Goal: Task Accomplishment & Management: Manage account settings

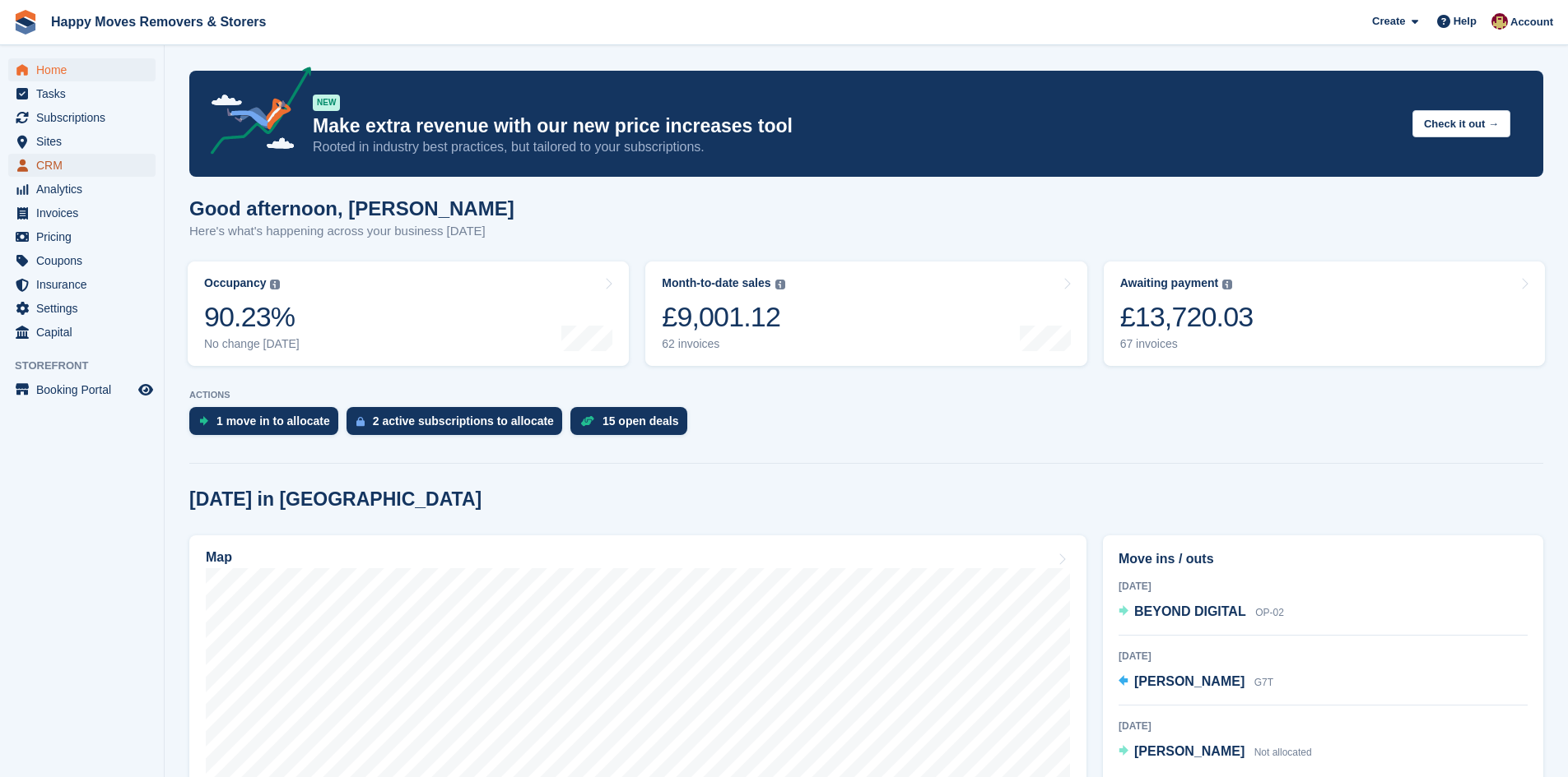
click at [51, 162] on span "CRM" at bounding box center [85, 165] width 99 height 23
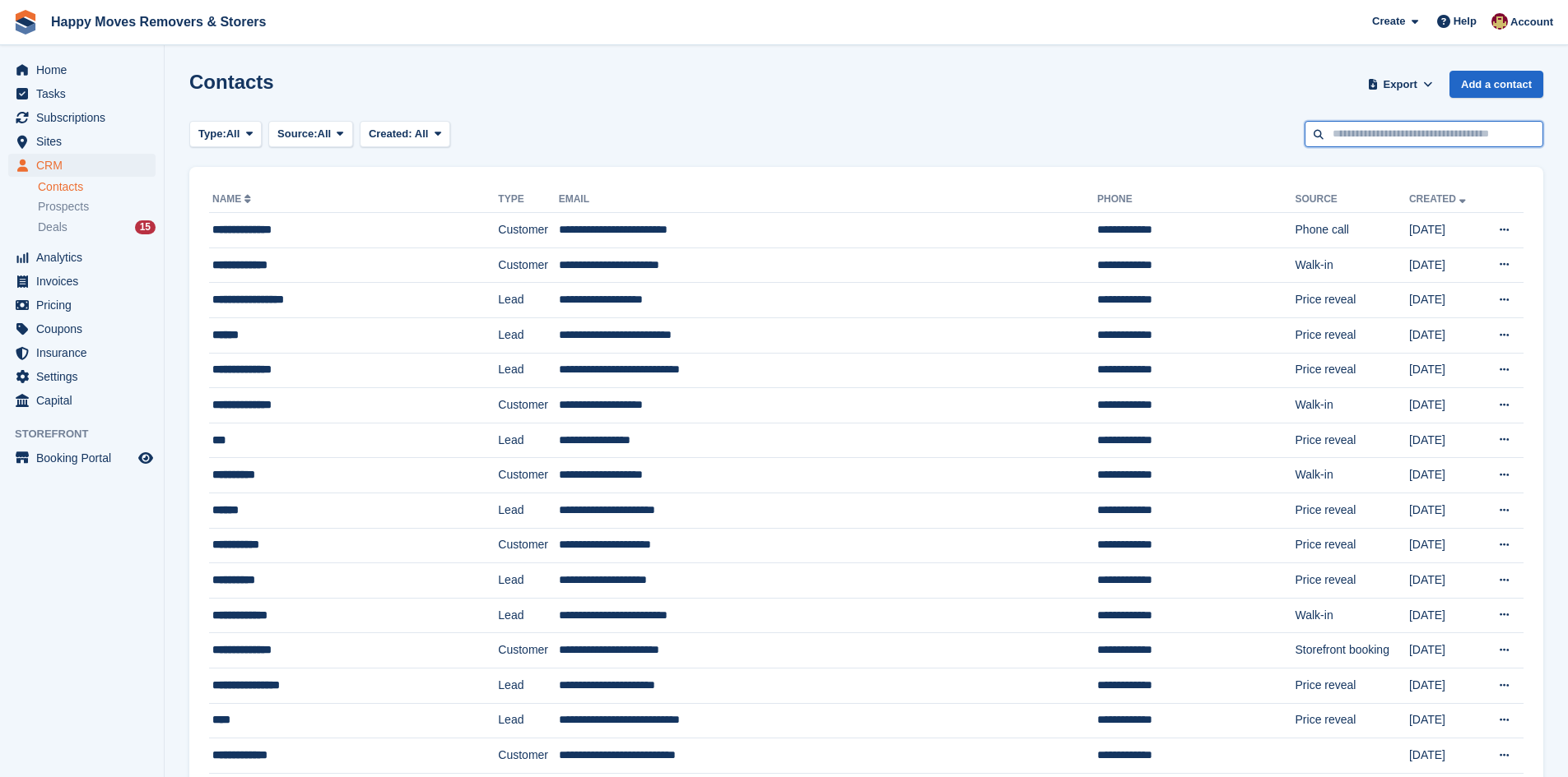
click at [1403, 138] on input "text" at bounding box center [1423, 134] width 239 height 27
type input "*****"
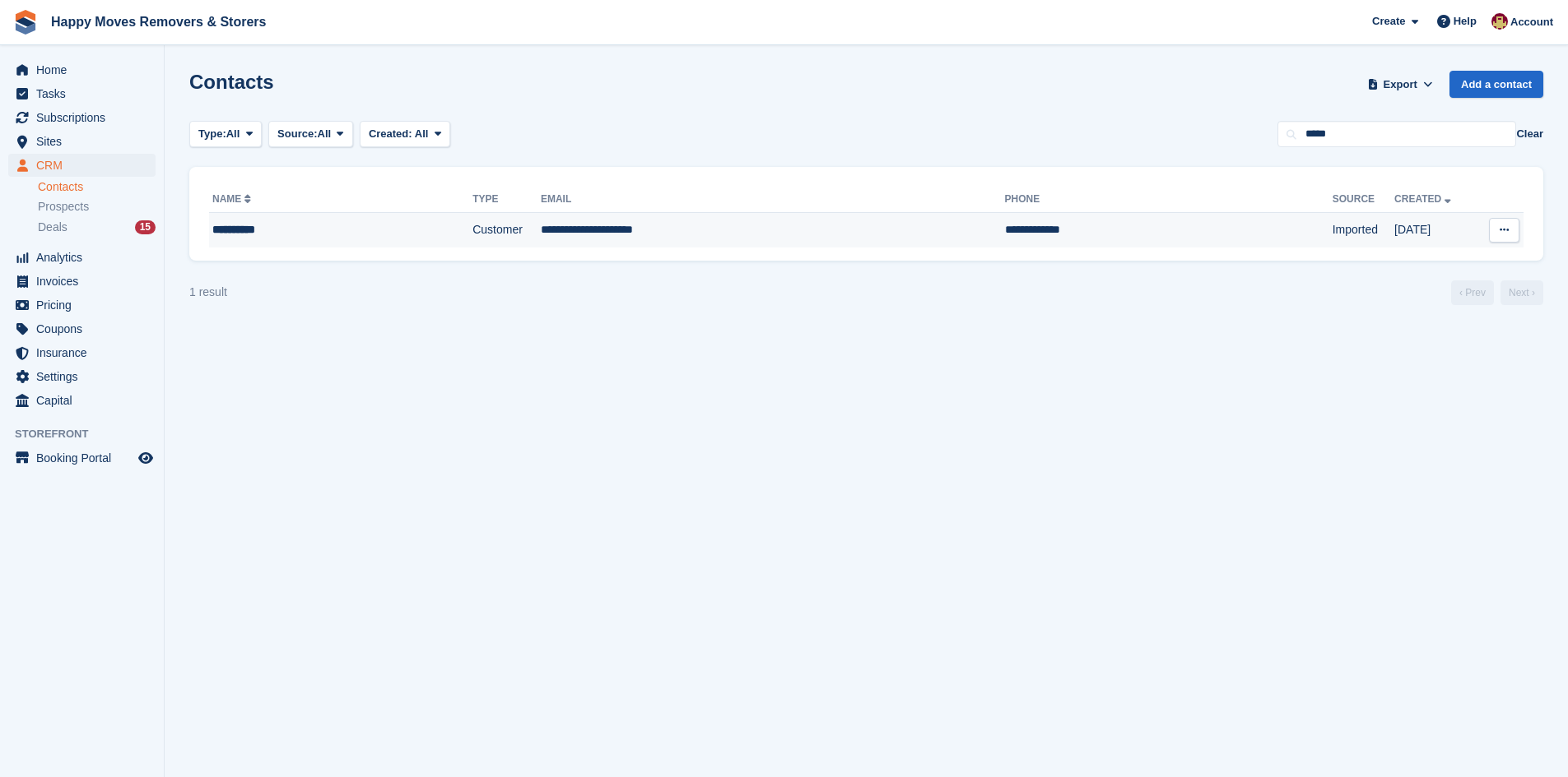
click at [824, 237] on td "**********" at bounding box center [772, 230] width 464 height 35
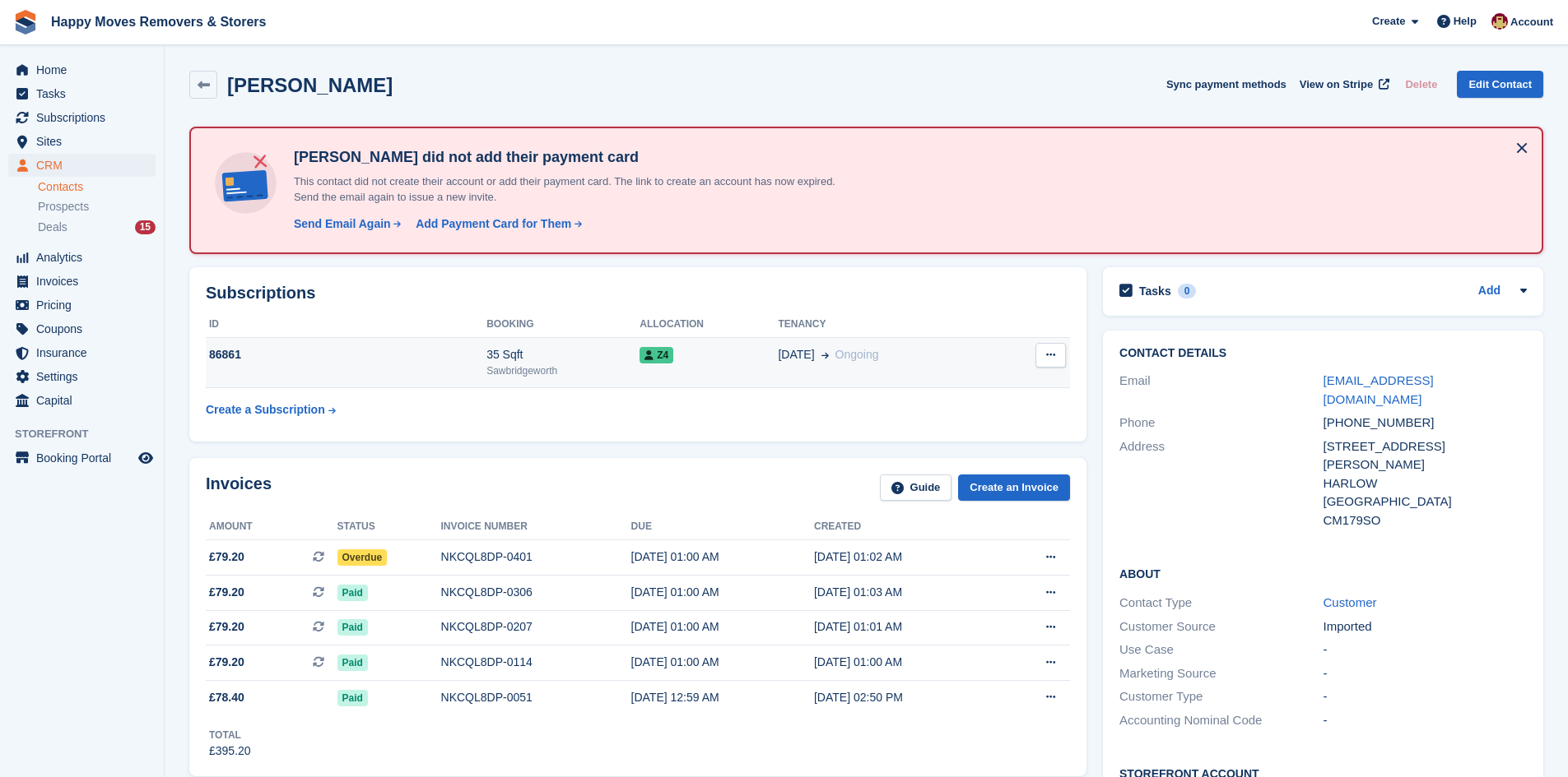
click at [226, 351] on div "86861" at bounding box center [346, 355] width 281 height 17
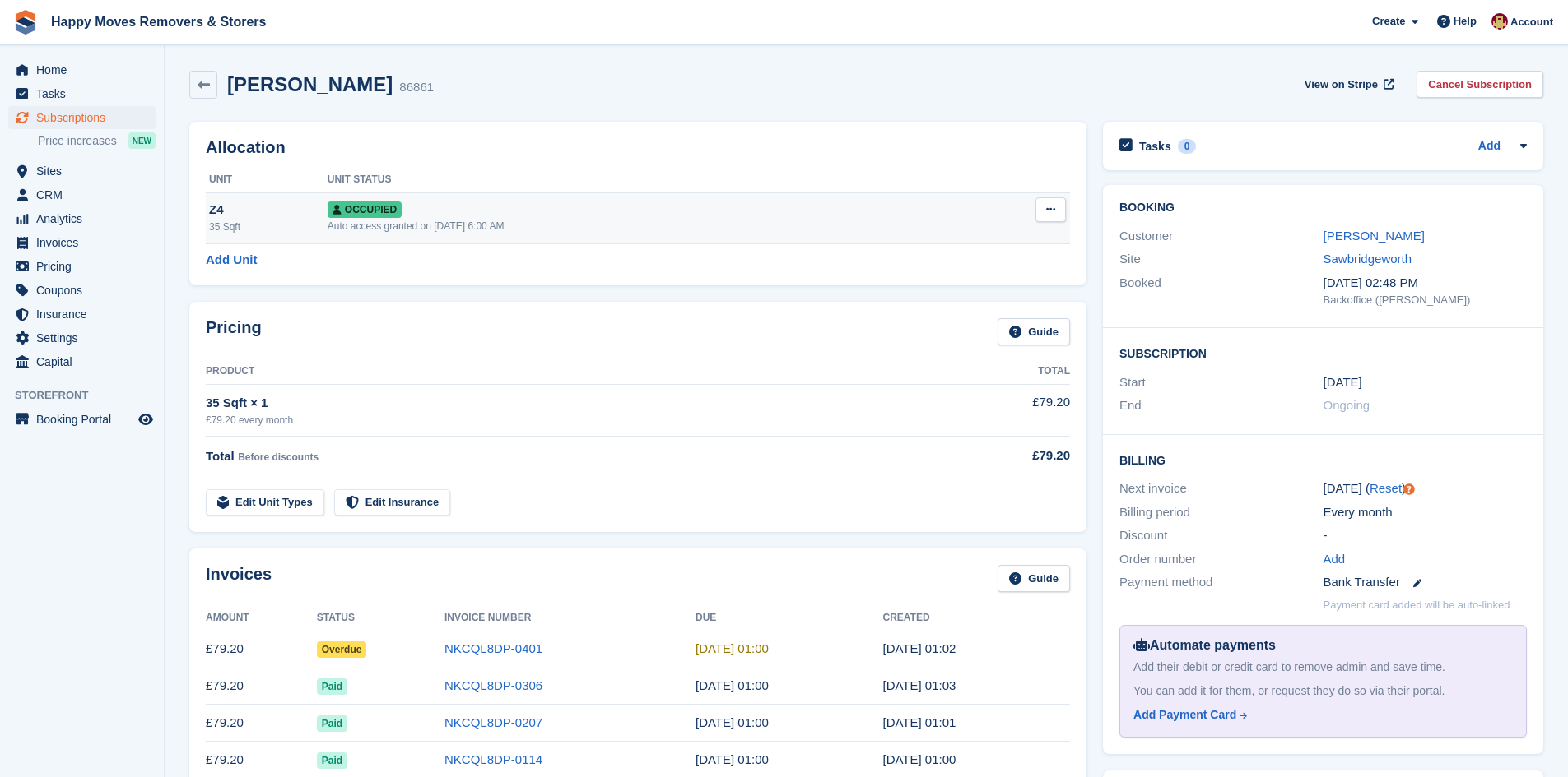
click at [1057, 208] on button at bounding box center [1050, 210] width 30 height 25
click at [217, 261] on link "Add Unit" at bounding box center [231, 261] width 51 height 19
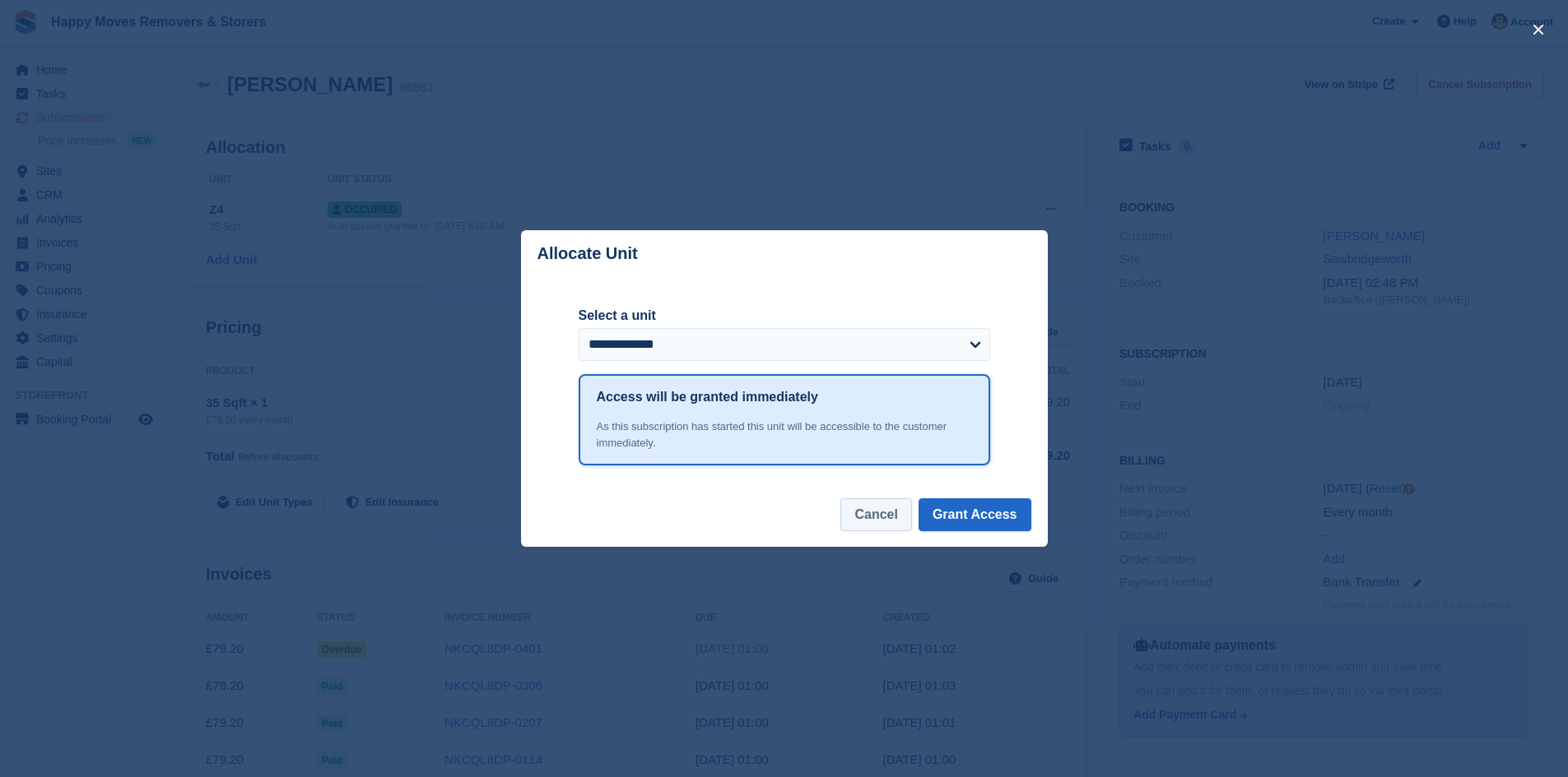
click at [857, 526] on button "Cancel" at bounding box center [875, 515] width 71 height 33
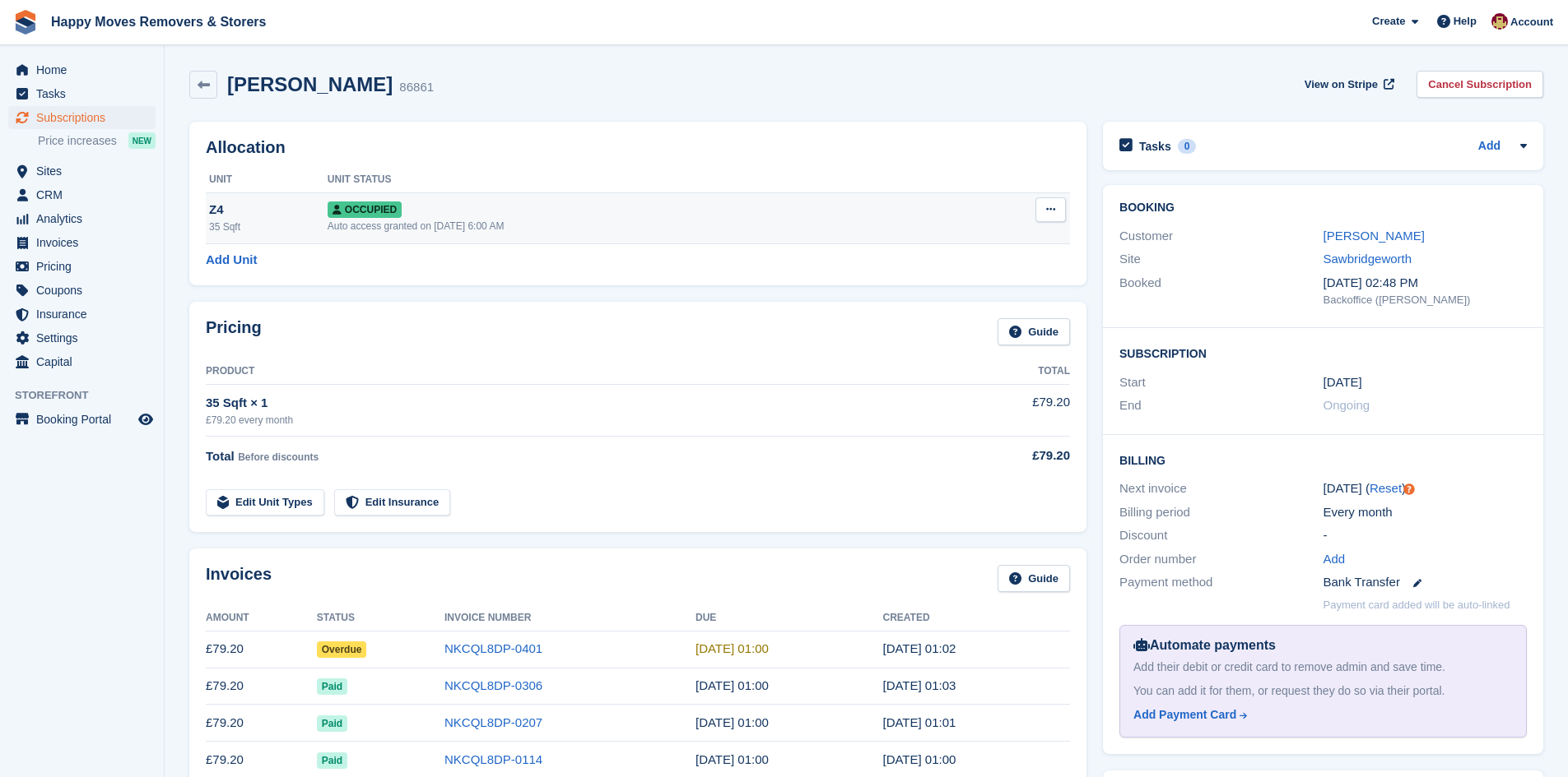
click at [223, 204] on div "Z4" at bounding box center [267, 211] width 118 height 19
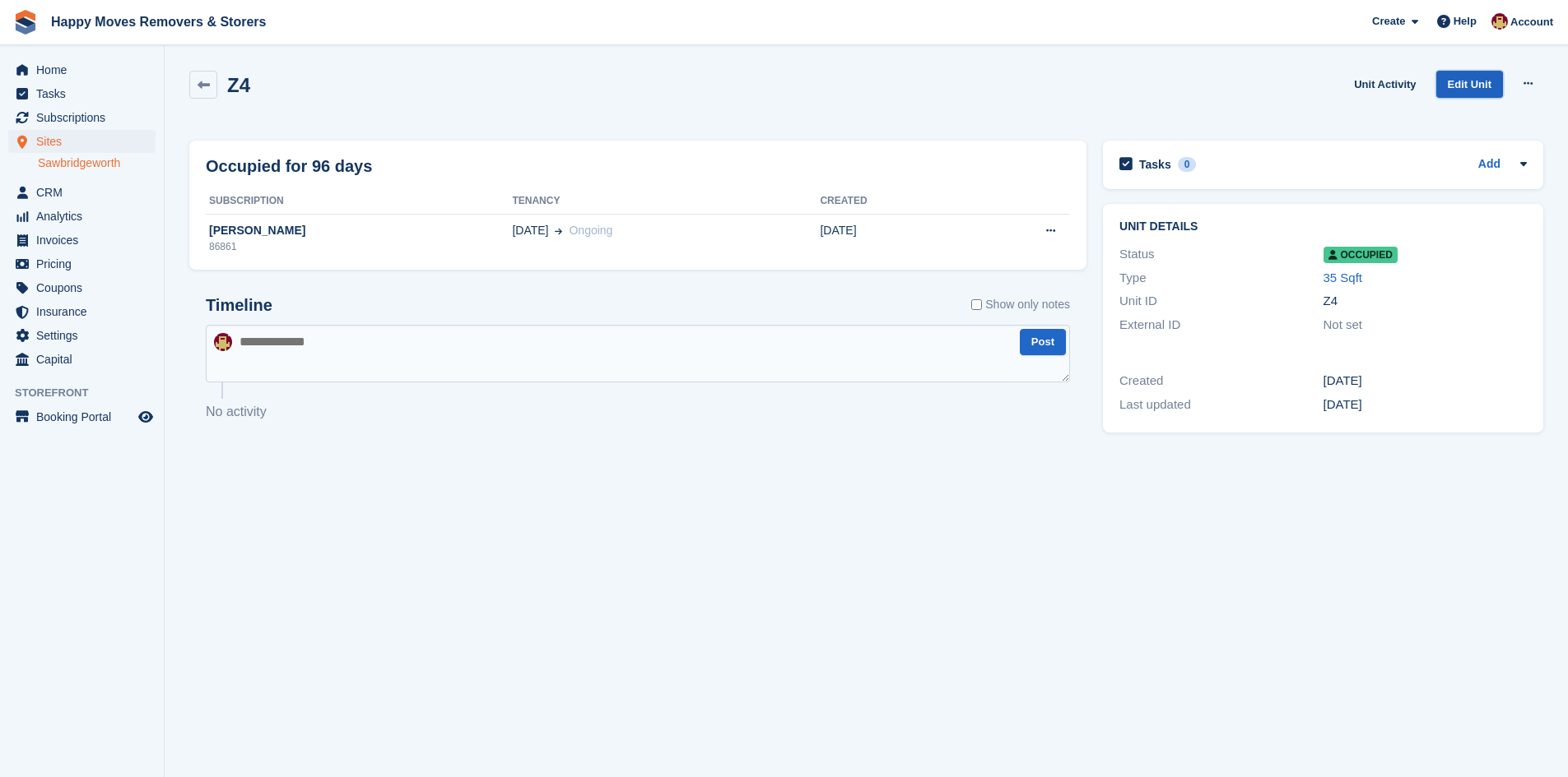
click at [1473, 78] on link "Edit Unit" at bounding box center [1469, 84] width 67 height 27
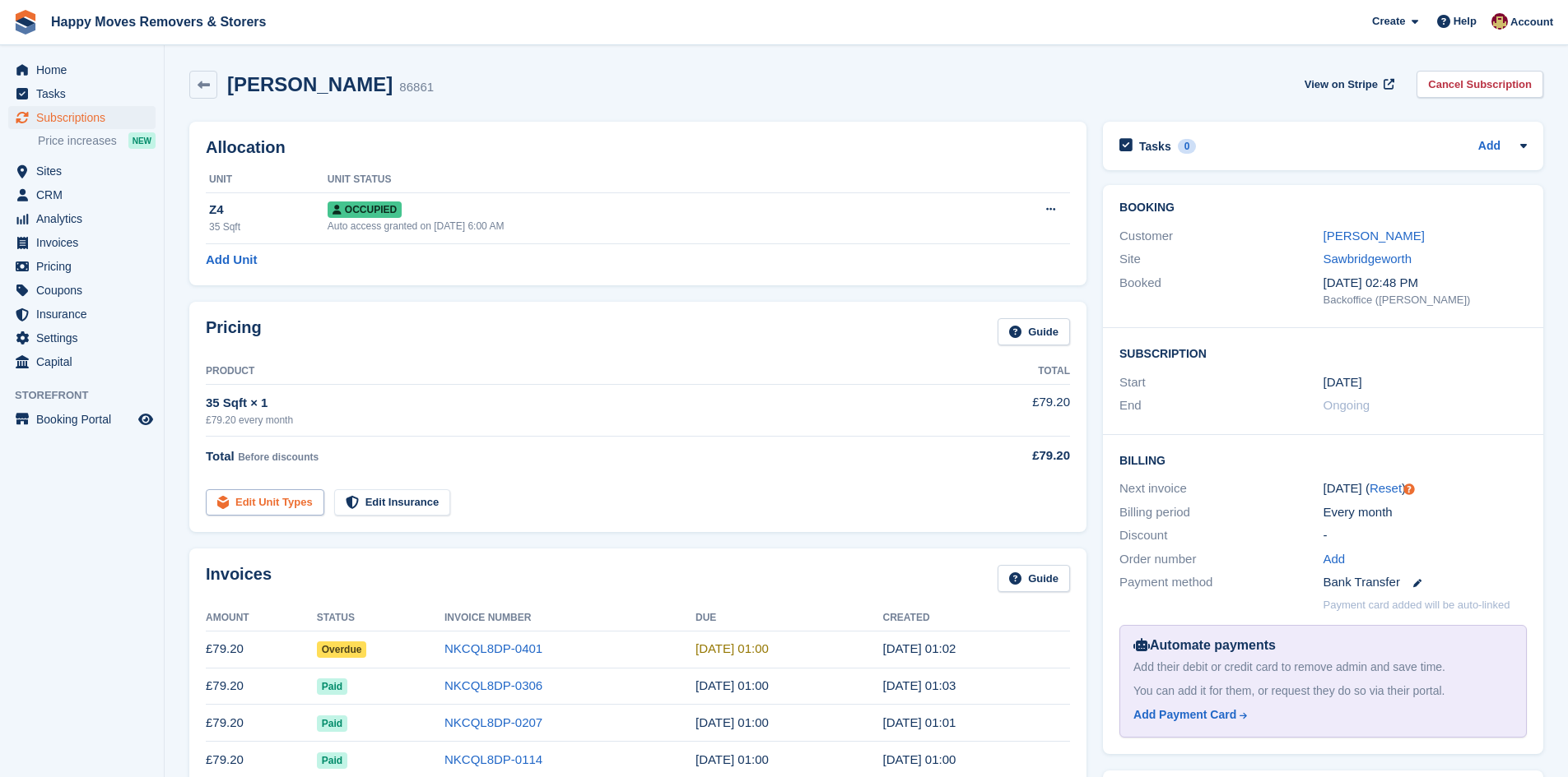
click at [256, 507] on link "Edit Unit Types" at bounding box center [264, 502] width 118 height 27
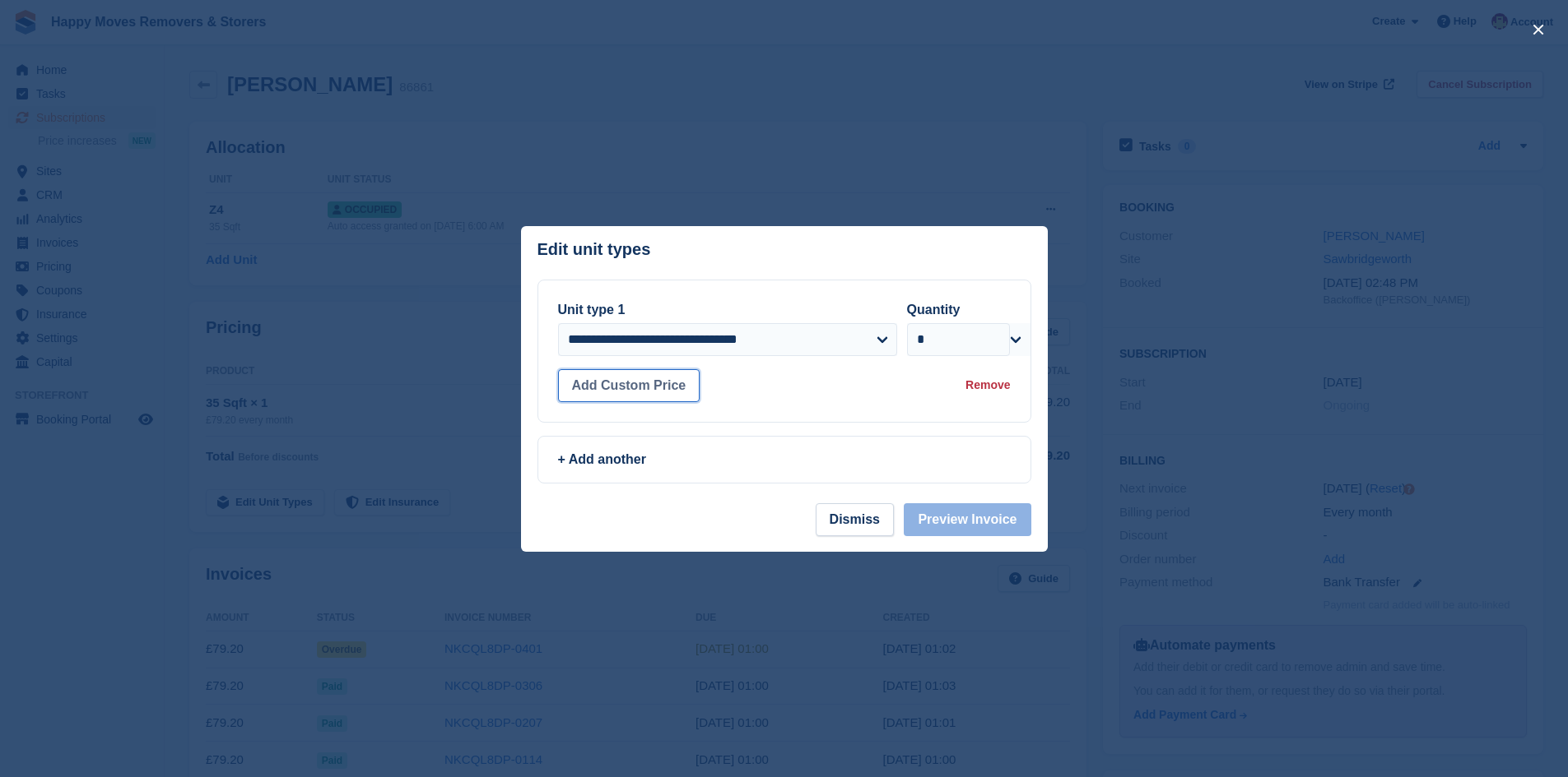
click at [619, 390] on button "Add Custom Price" at bounding box center [629, 385] width 143 height 33
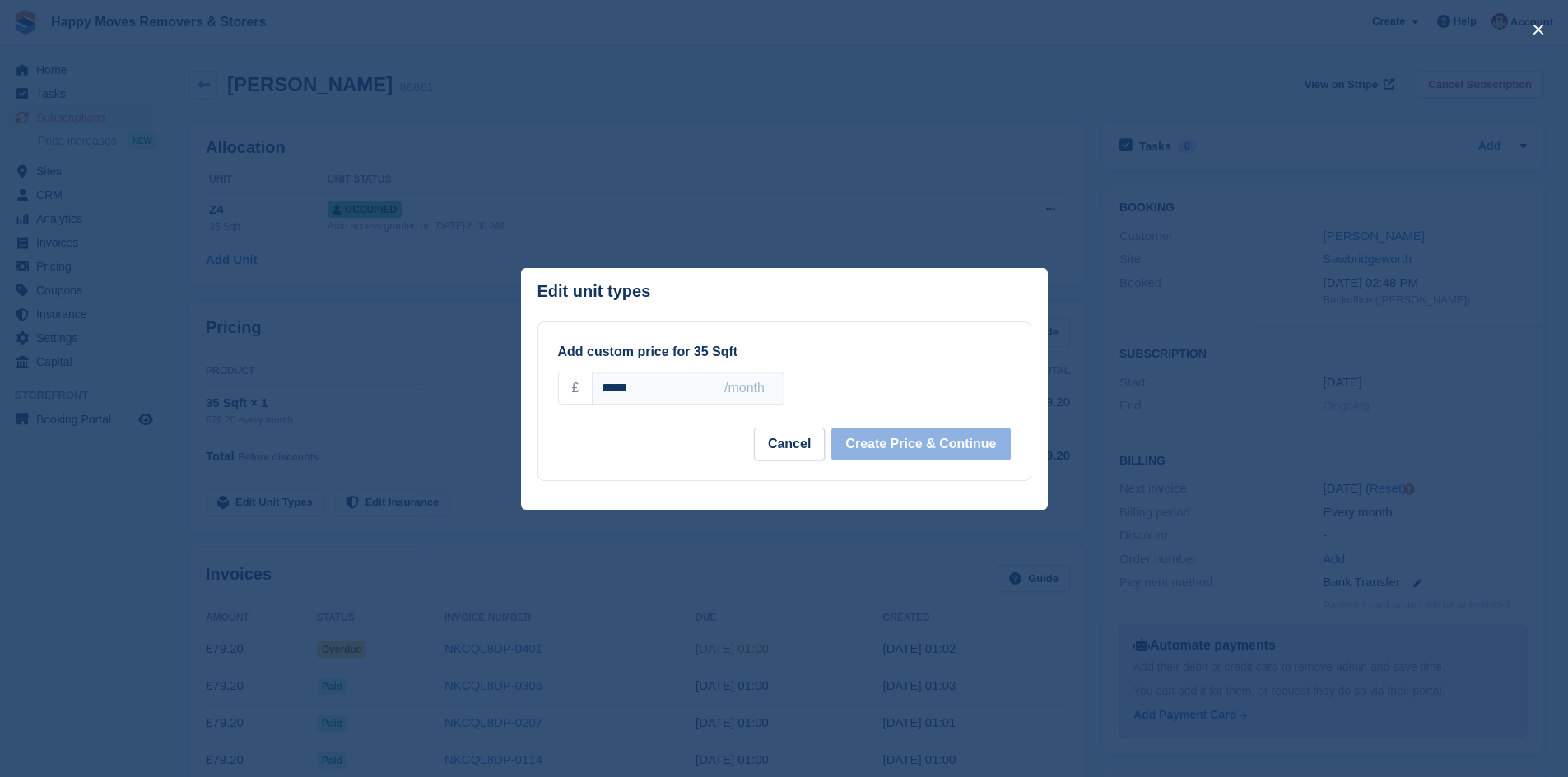
drag, startPoint x: 680, startPoint y: 385, endPoint x: 478, endPoint y: 390, distance: 202.1
click at [478, 390] on div "**********" at bounding box center [784, 388] width 1568 height 777
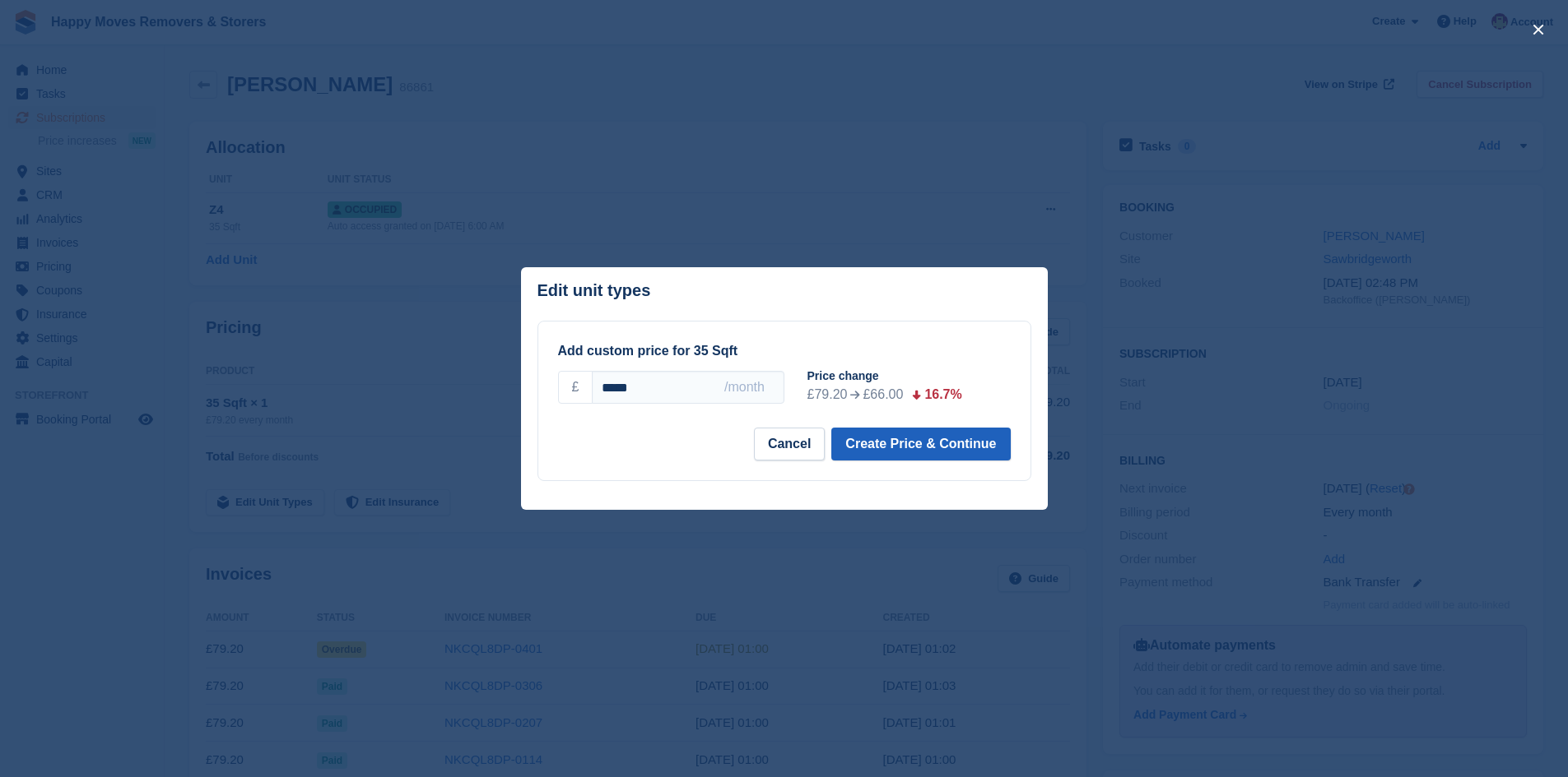
type input "*****"
click at [900, 450] on button "Create Price & Continue" at bounding box center [920, 444] width 179 height 33
select select "*****"
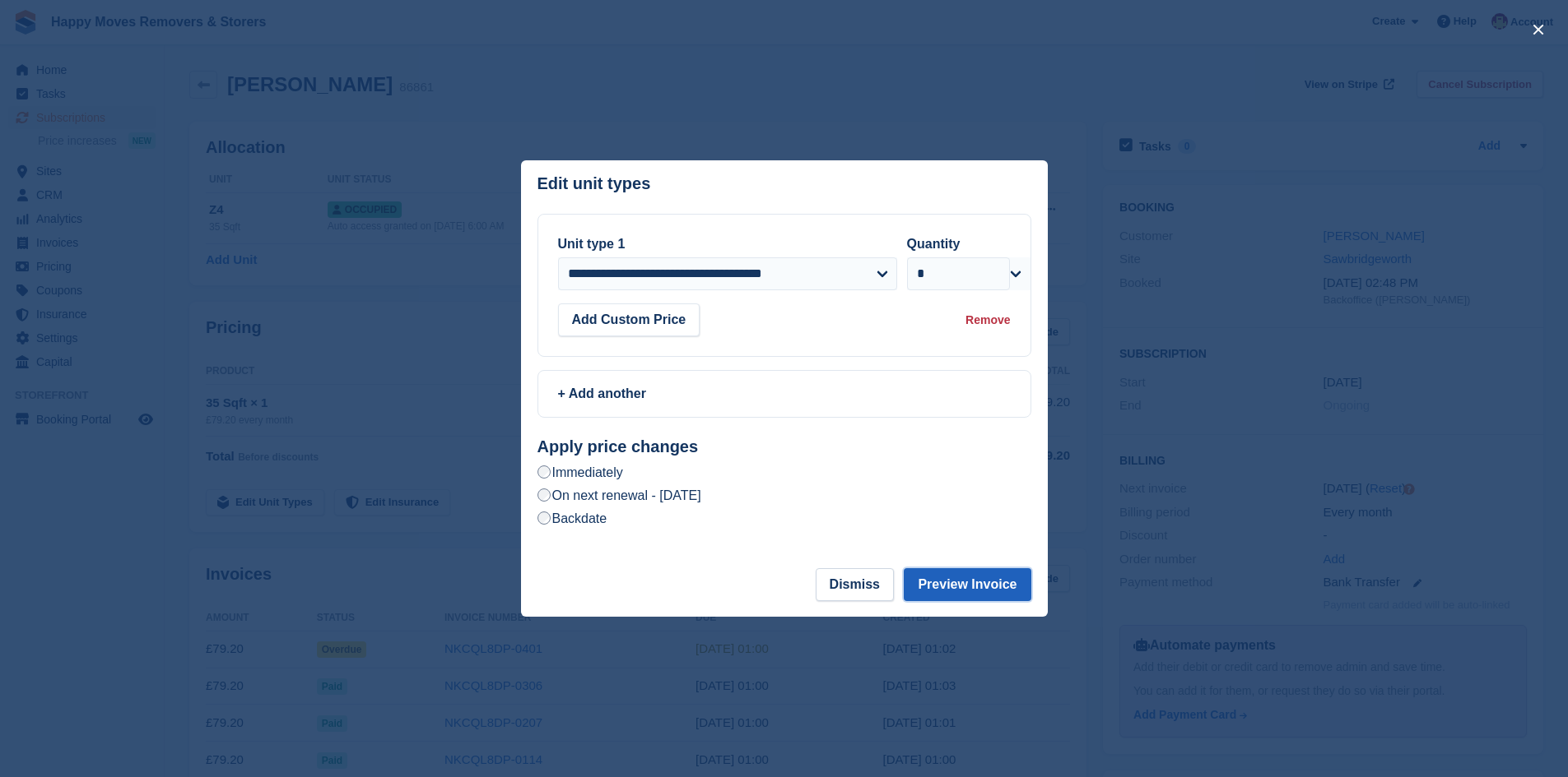
click at [1009, 585] on button "Preview Invoice" at bounding box center [967, 584] width 127 height 33
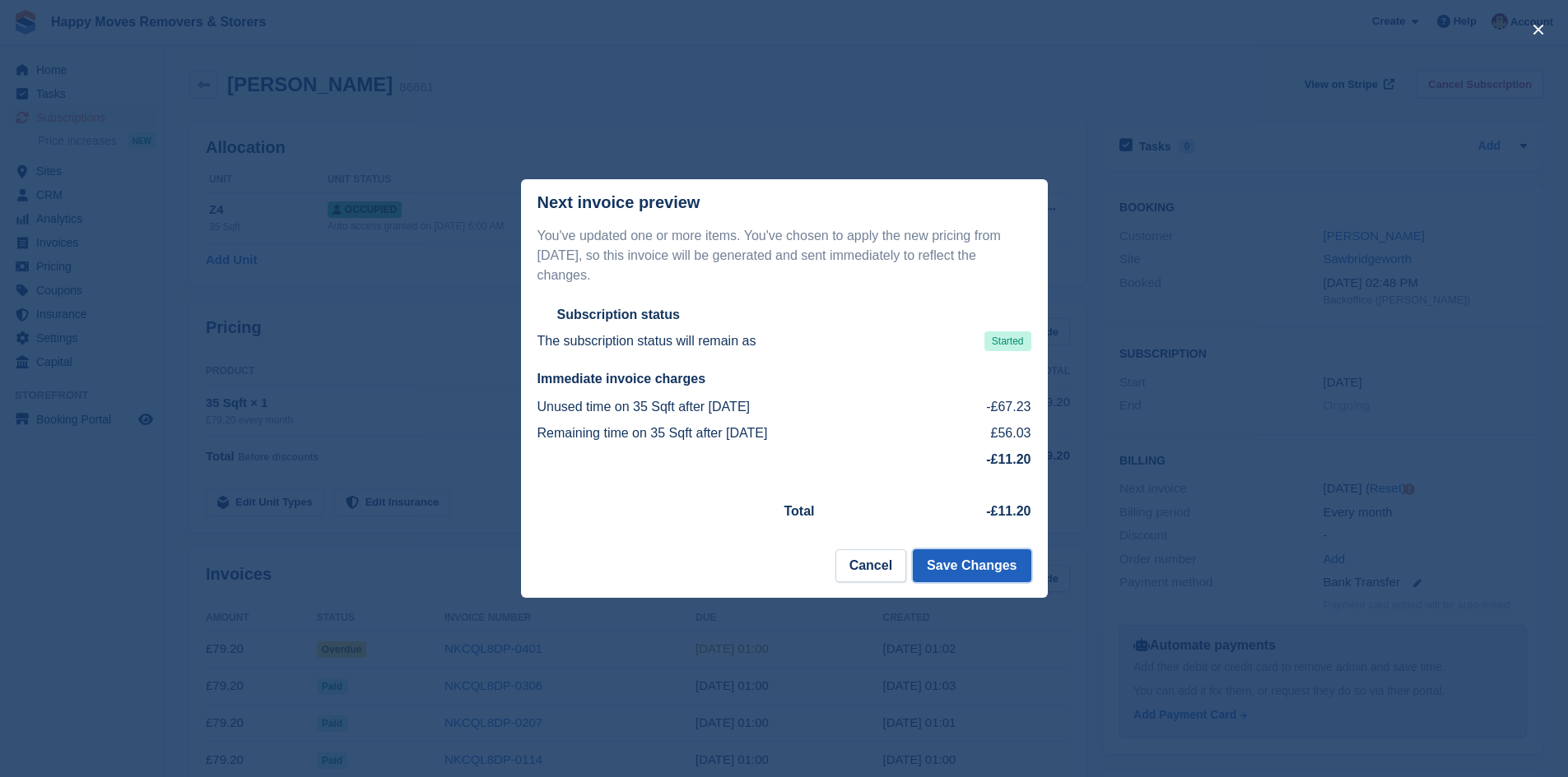
click at [987, 551] on button "Save Changes" at bounding box center [971, 566] width 118 height 33
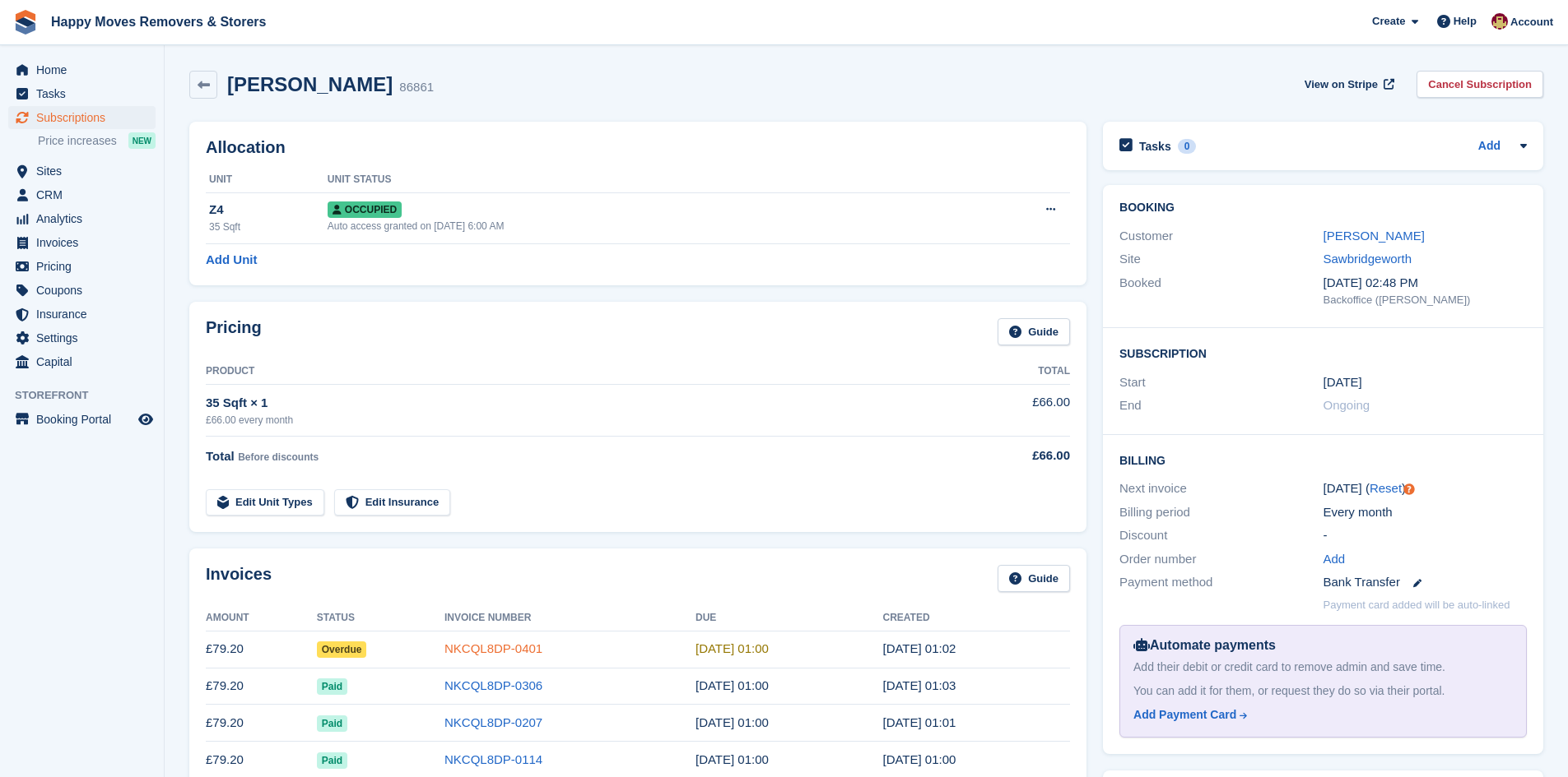
click at [501, 651] on link "NKCQL8DP-0401" at bounding box center [493, 649] width 98 height 14
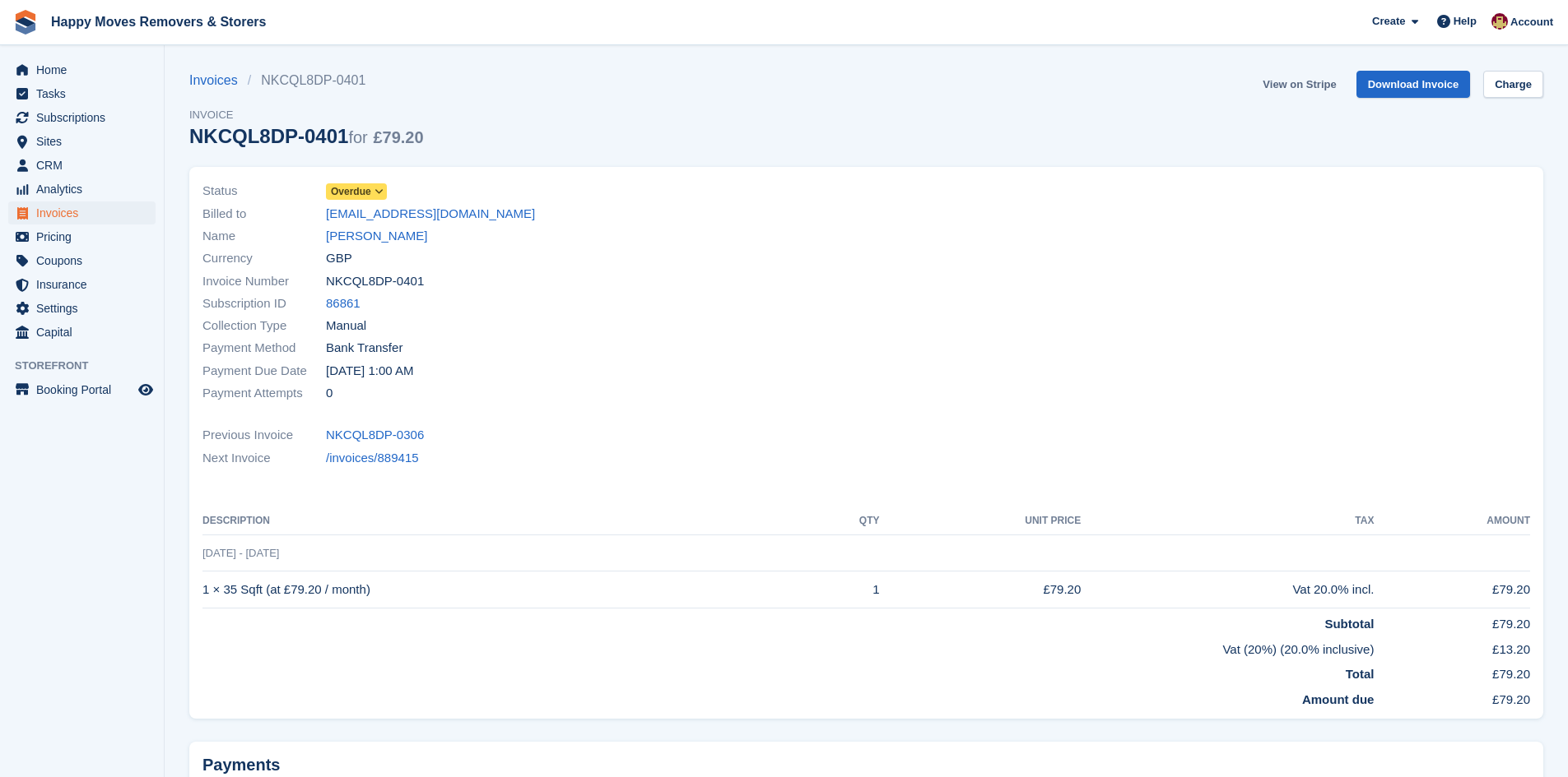
click at [1306, 80] on link "View on Stripe" at bounding box center [1298, 84] width 86 height 27
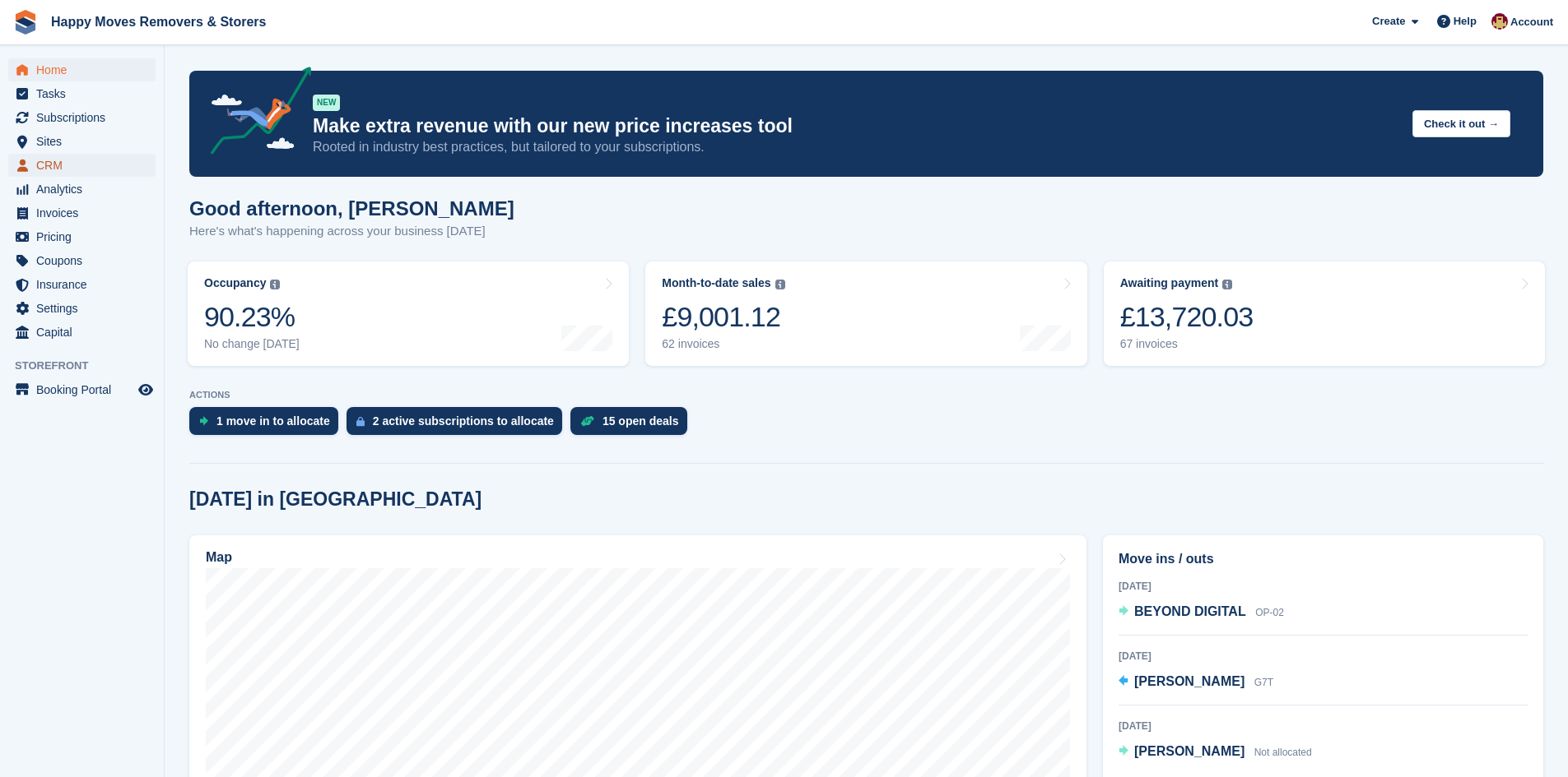
click at [77, 160] on span "CRM" at bounding box center [85, 165] width 99 height 23
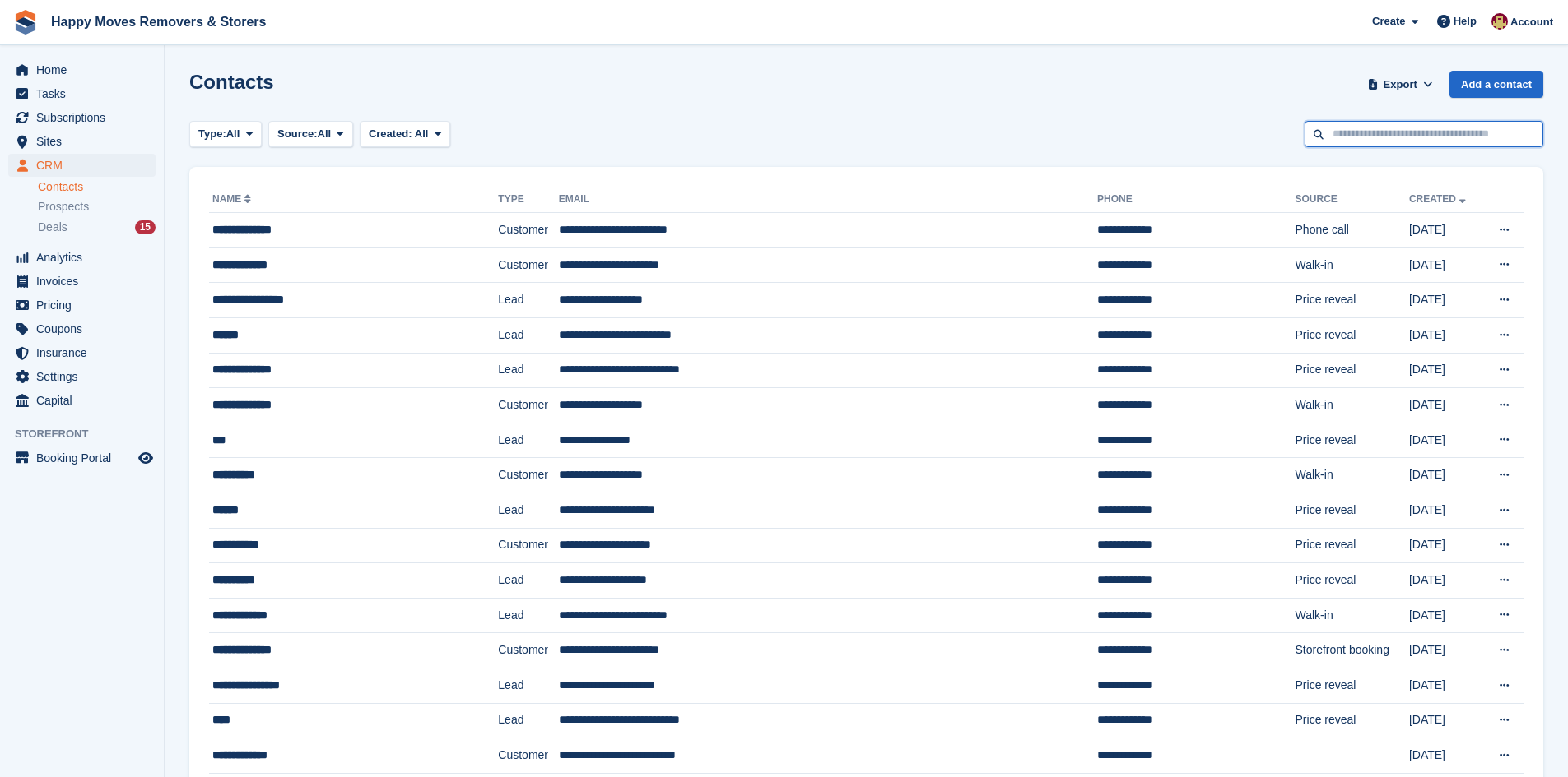
click at [1417, 141] on input "text" at bounding box center [1423, 134] width 239 height 27
type input "***"
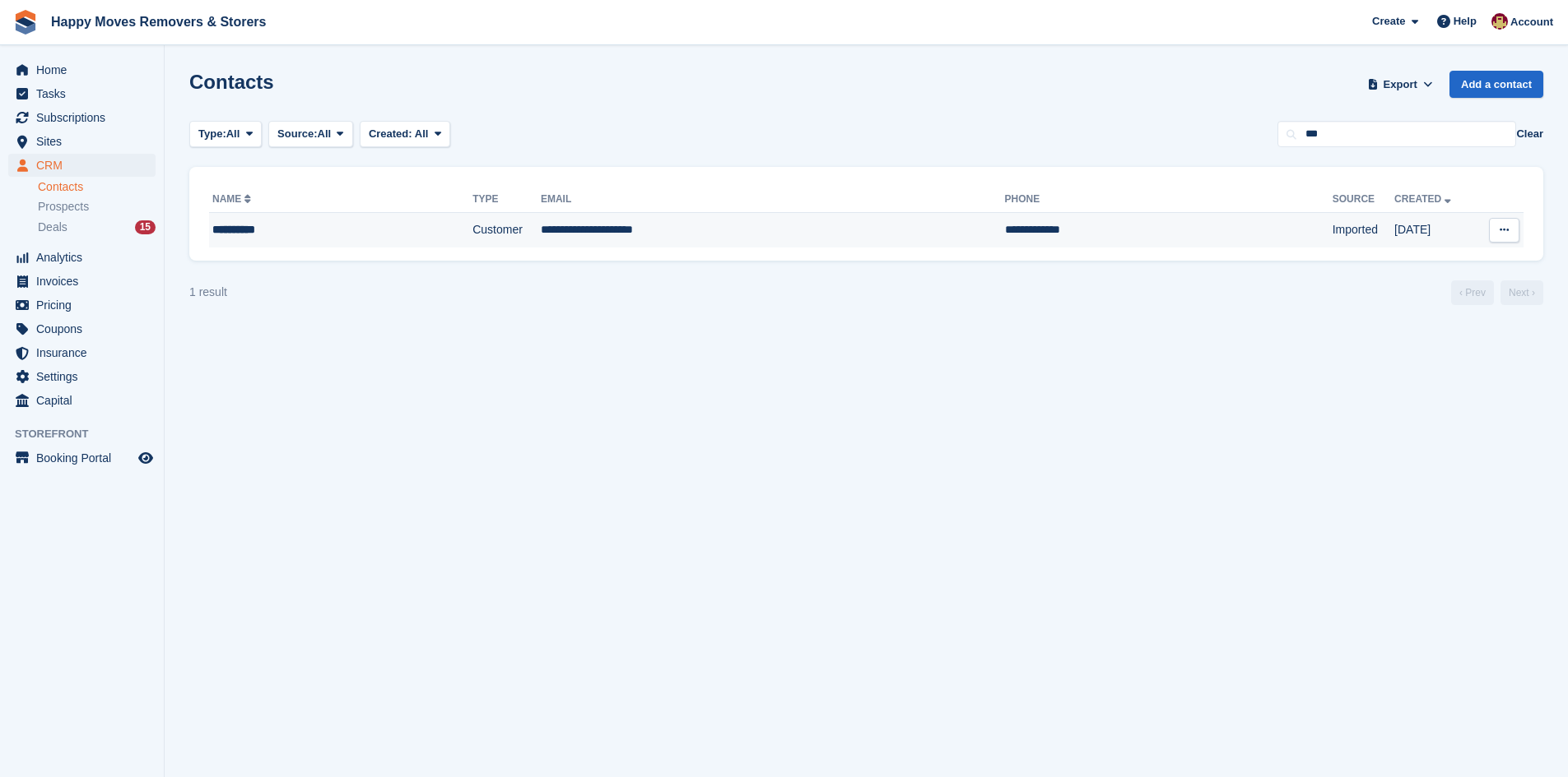
click at [520, 238] on td "Customer" at bounding box center [506, 230] width 68 height 35
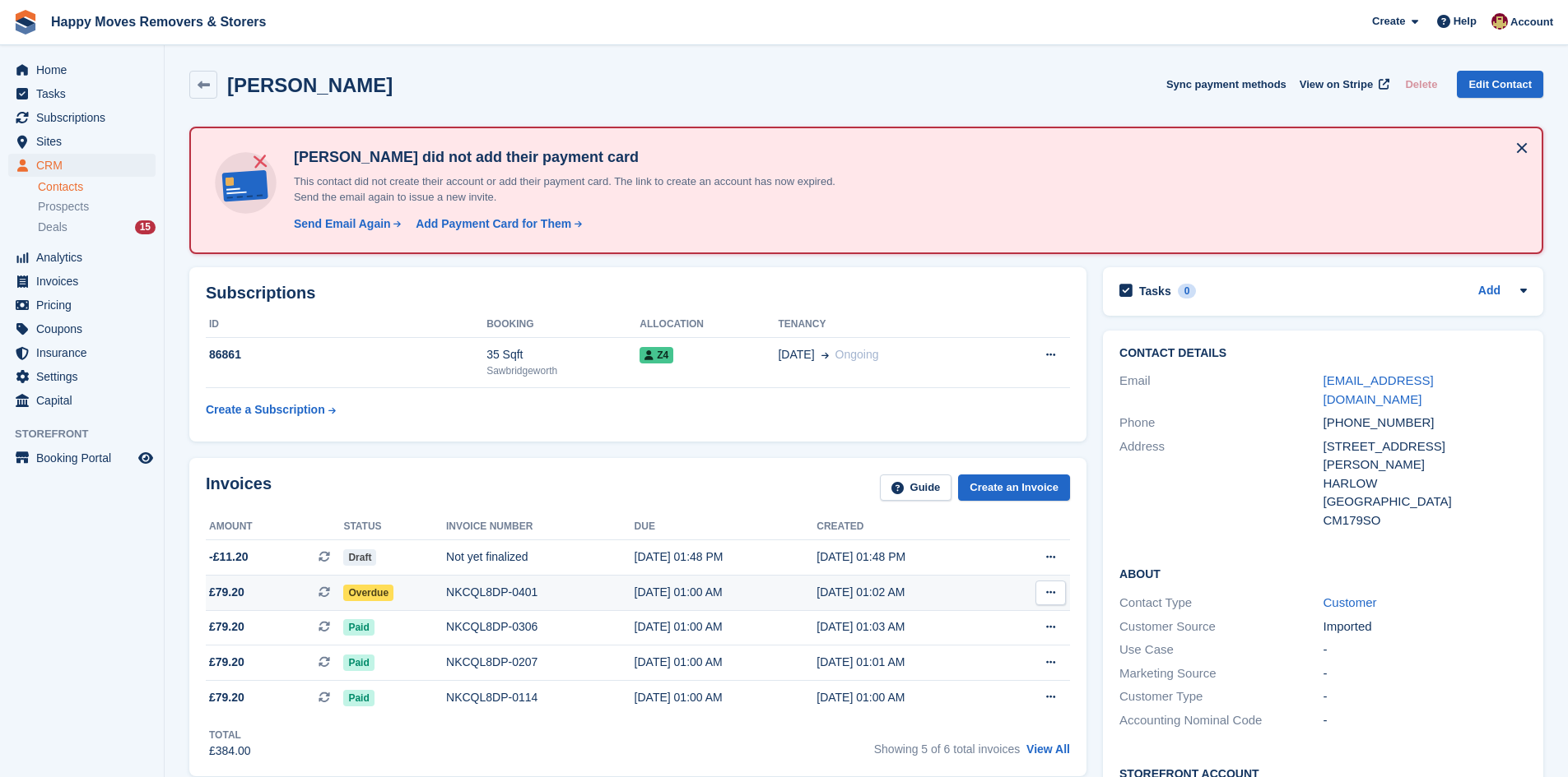
click at [367, 591] on span "Overdue" at bounding box center [367, 592] width 50 height 16
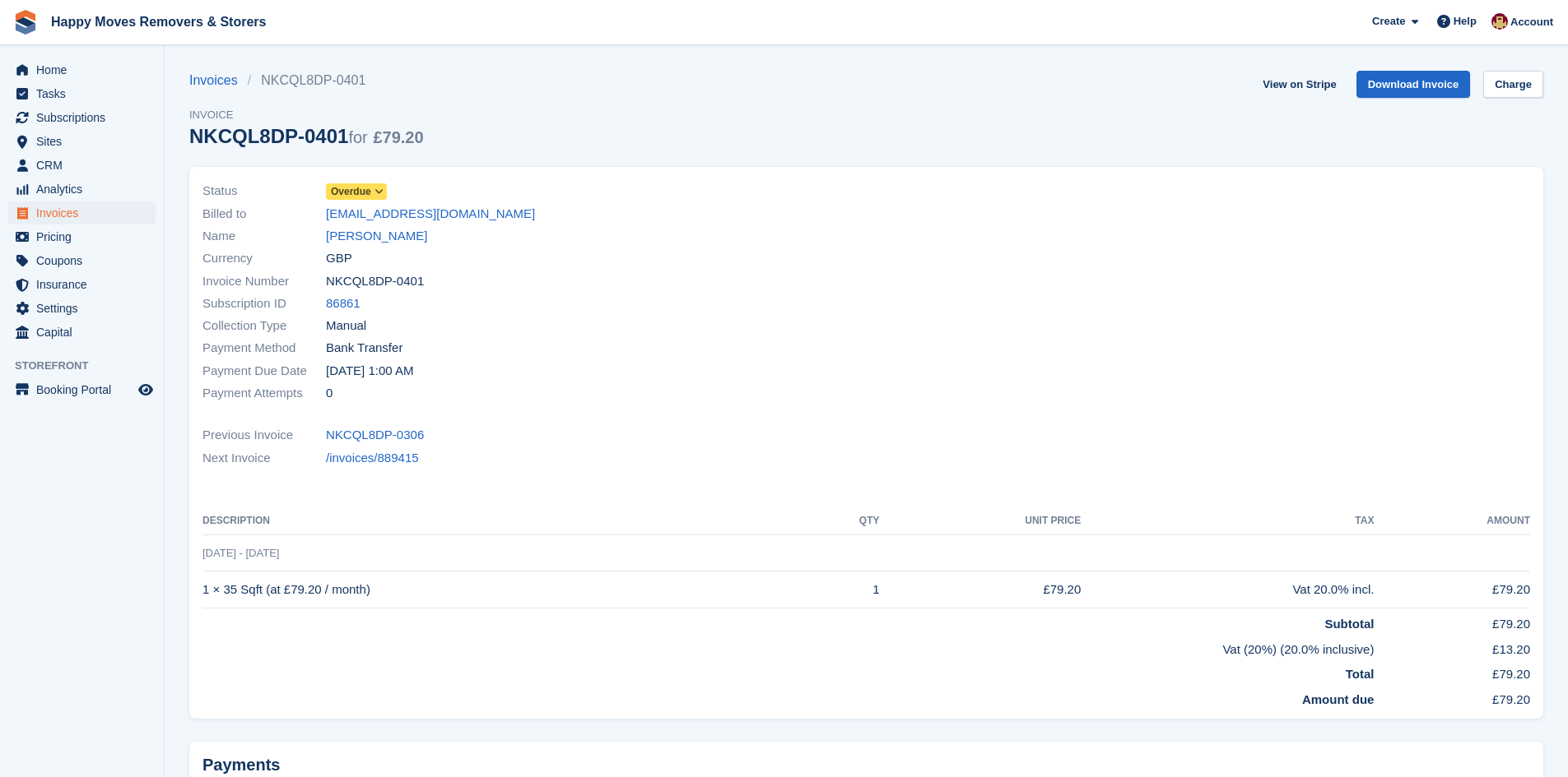
click at [358, 195] on span "Overdue" at bounding box center [350, 192] width 41 height 15
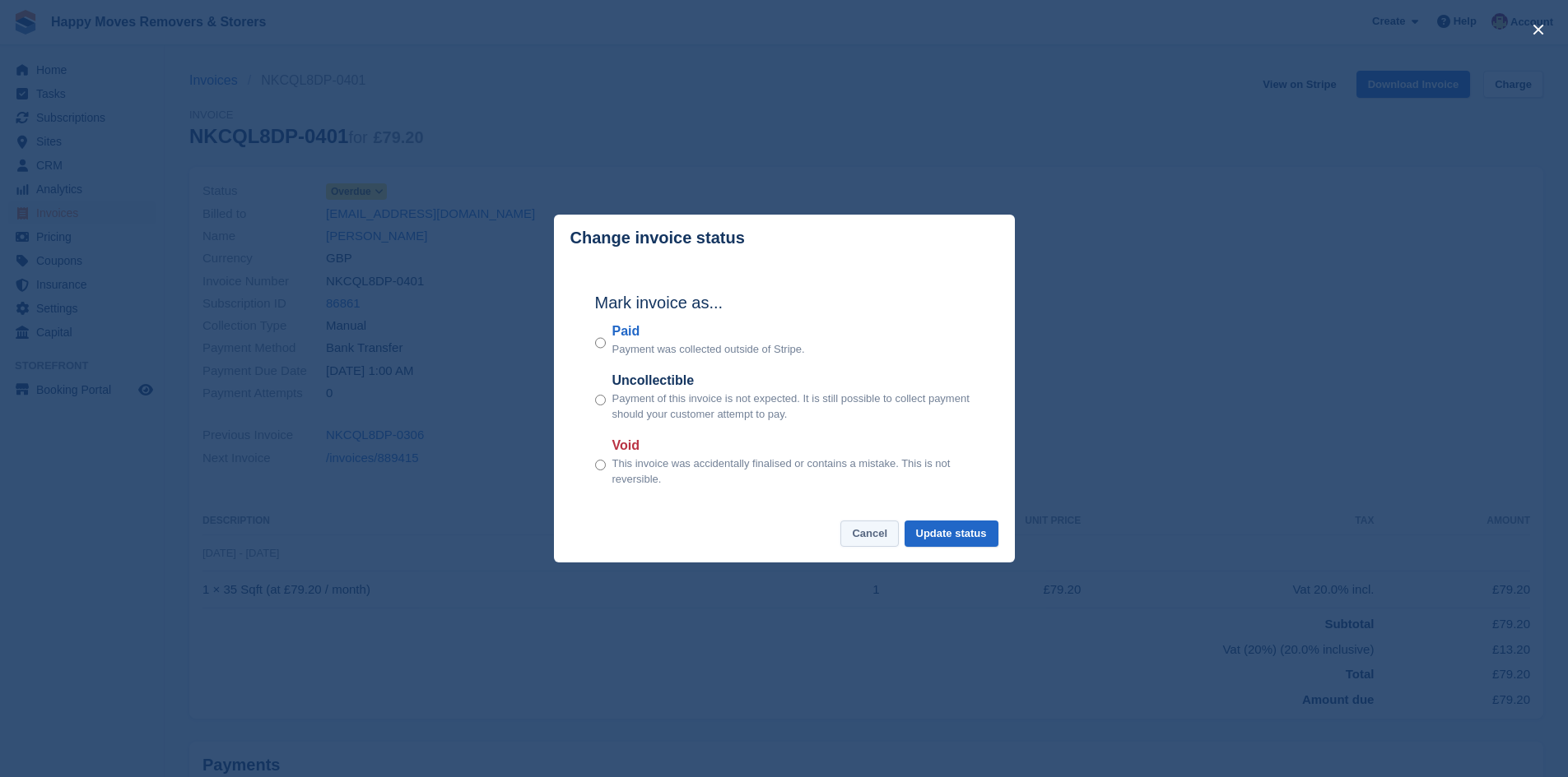
click at [883, 527] on button "Cancel" at bounding box center [869, 533] width 59 height 27
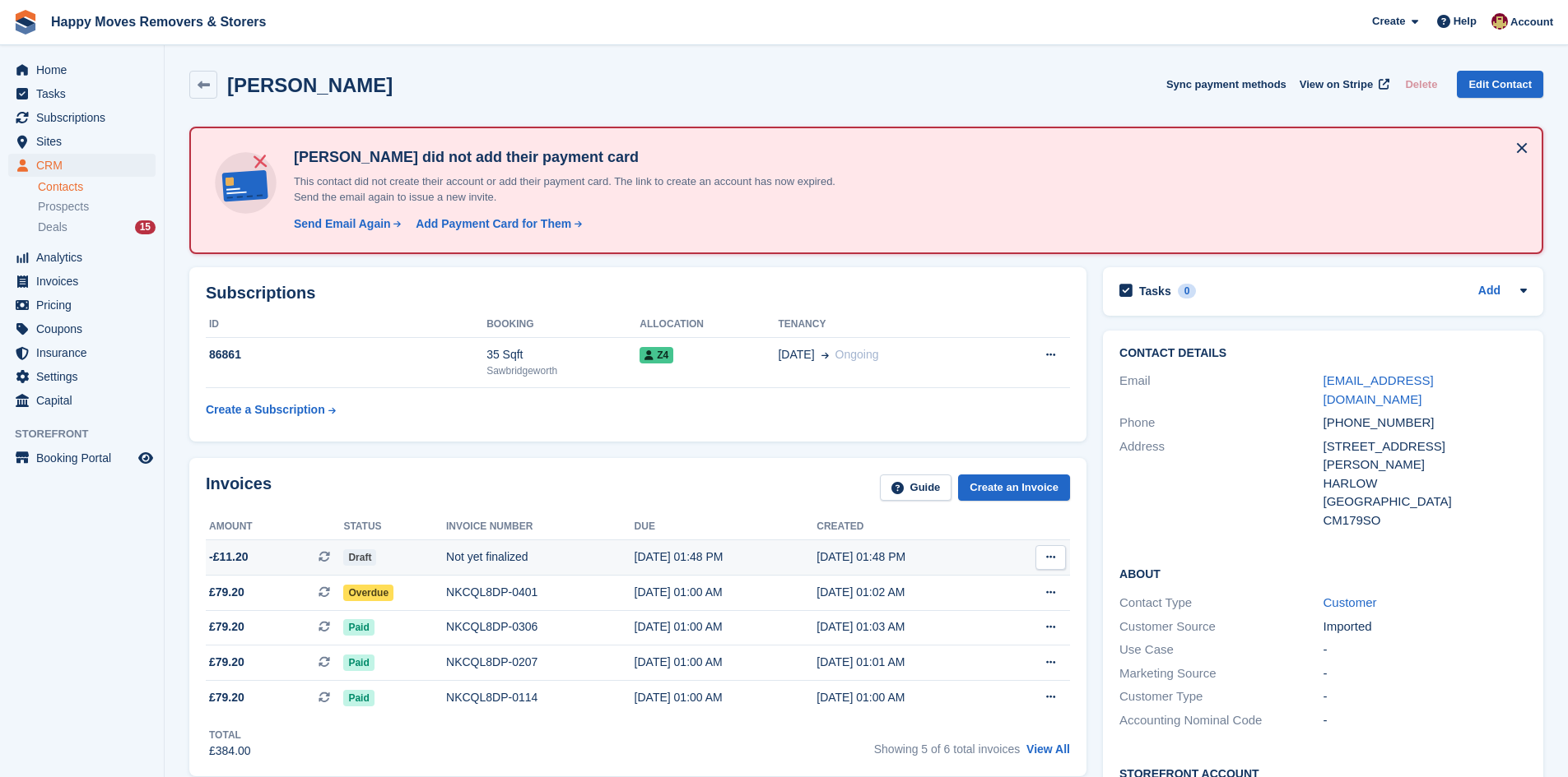
click at [525, 549] on div "Not yet finalized" at bounding box center [540, 557] width 189 height 17
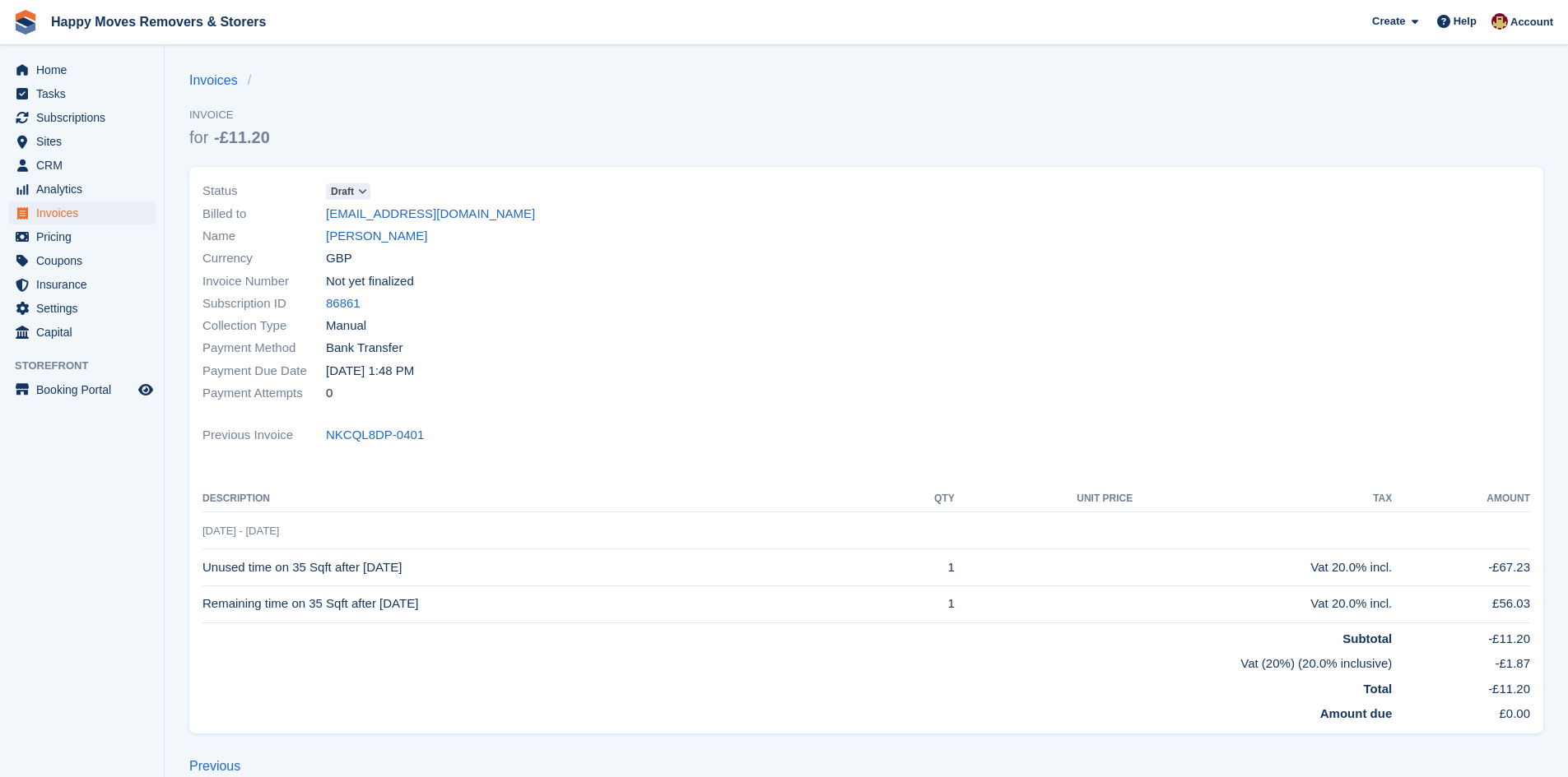
click at [370, 189] on span "Draft" at bounding box center [348, 191] width 44 height 16
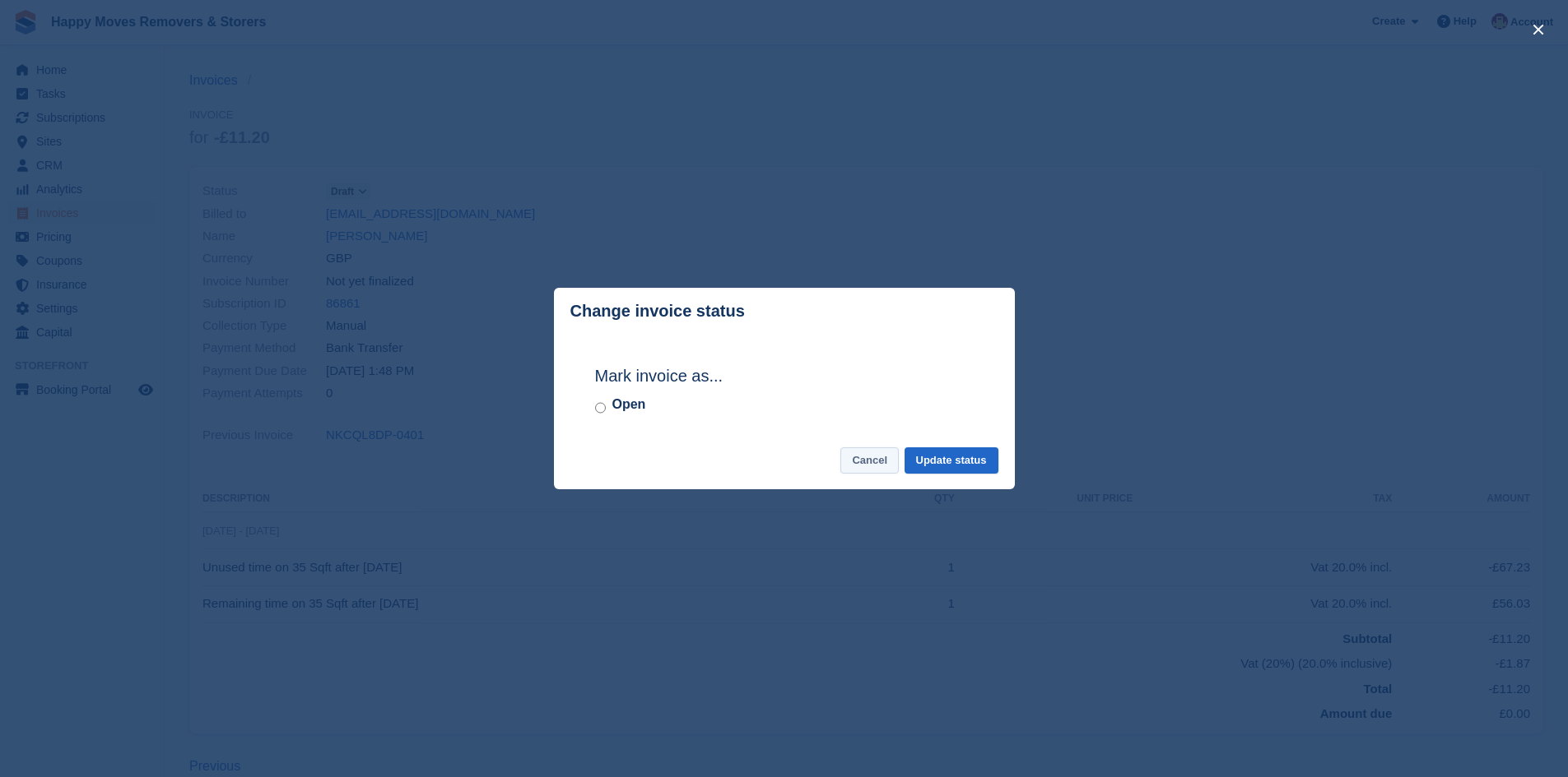
click at [865, 461] on button "Cancel" at bounding box center [869, 461] width 59 height 27
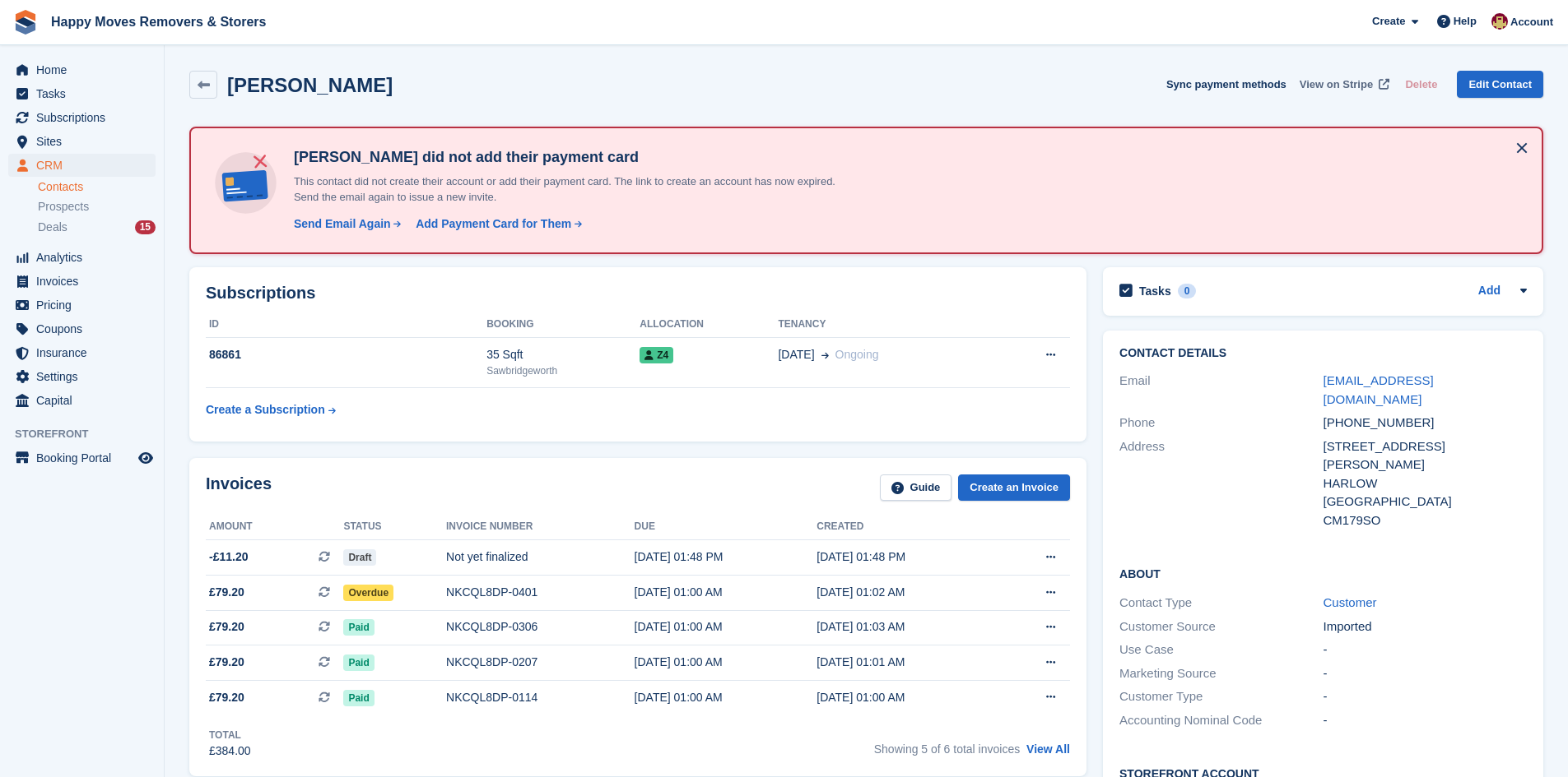
click at [1364, 84] on span "View on Stripe" at bounding box center [1337, 84] width 74 height 16
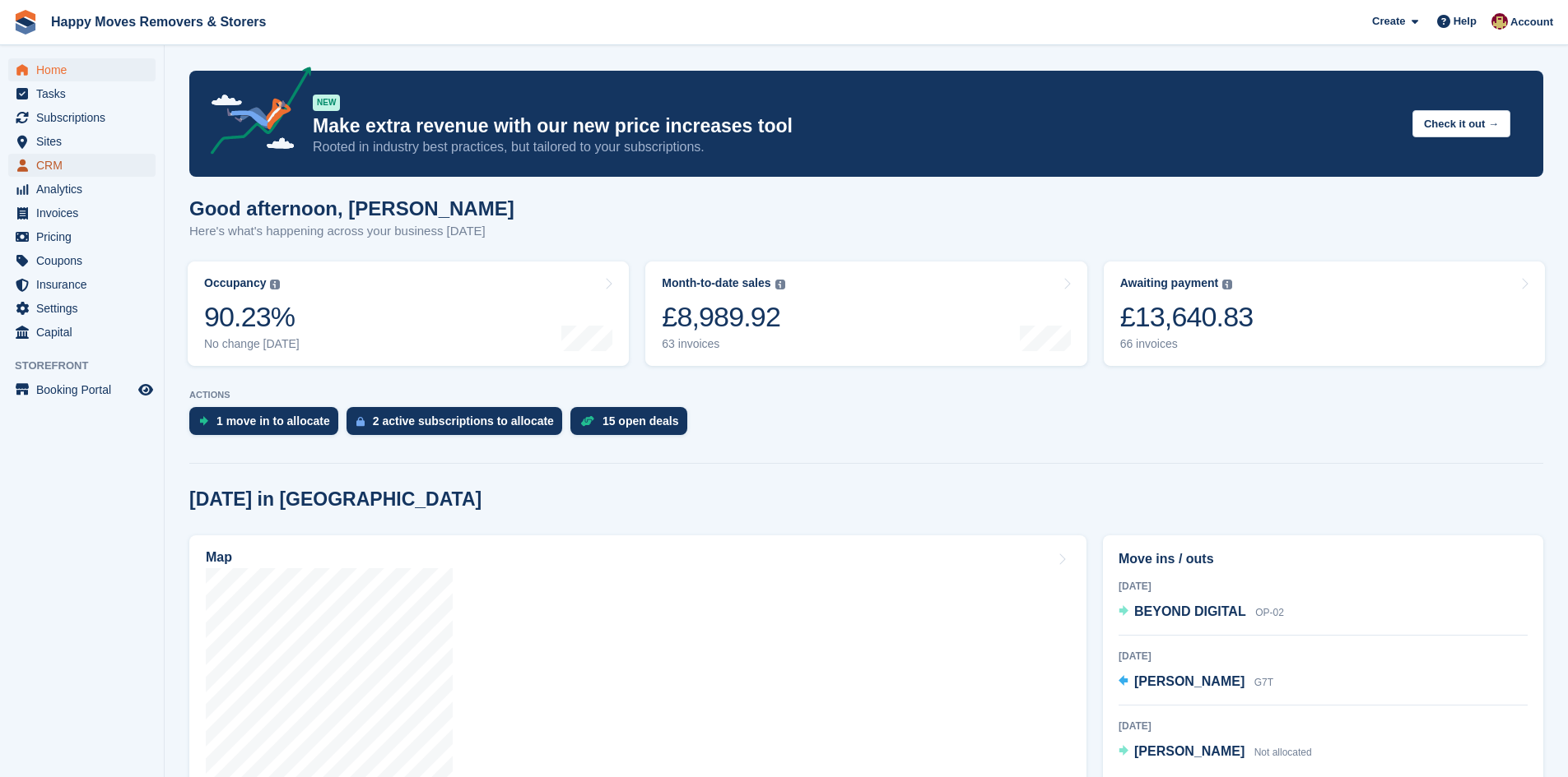
click at [71, 166] on span "CRM" at bounding box center [85, 165] width 99 height 23
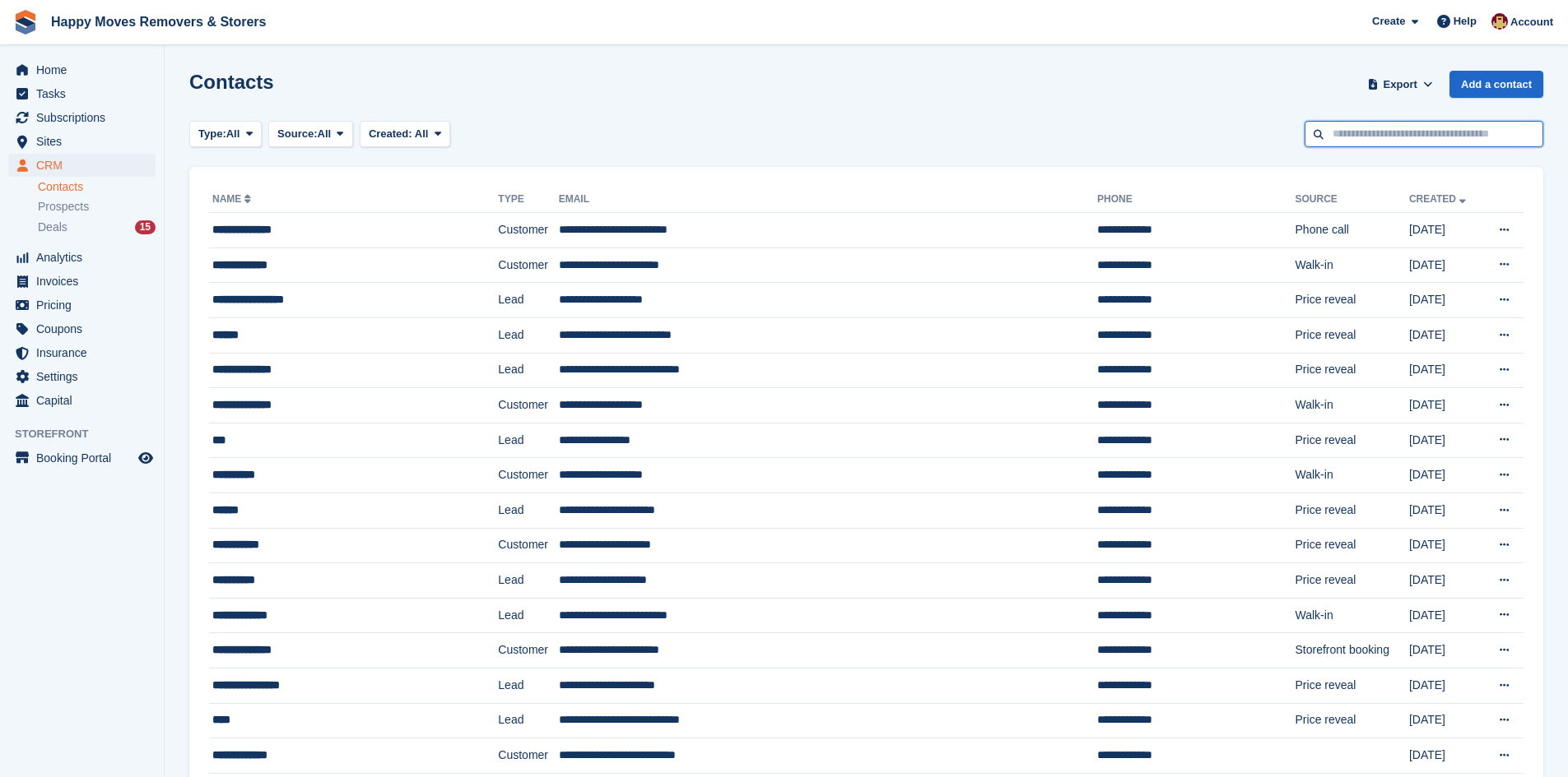
click at [1404, 133] on input "text" at bounding box center [1423, 134] width 239 height 27
type input "***"
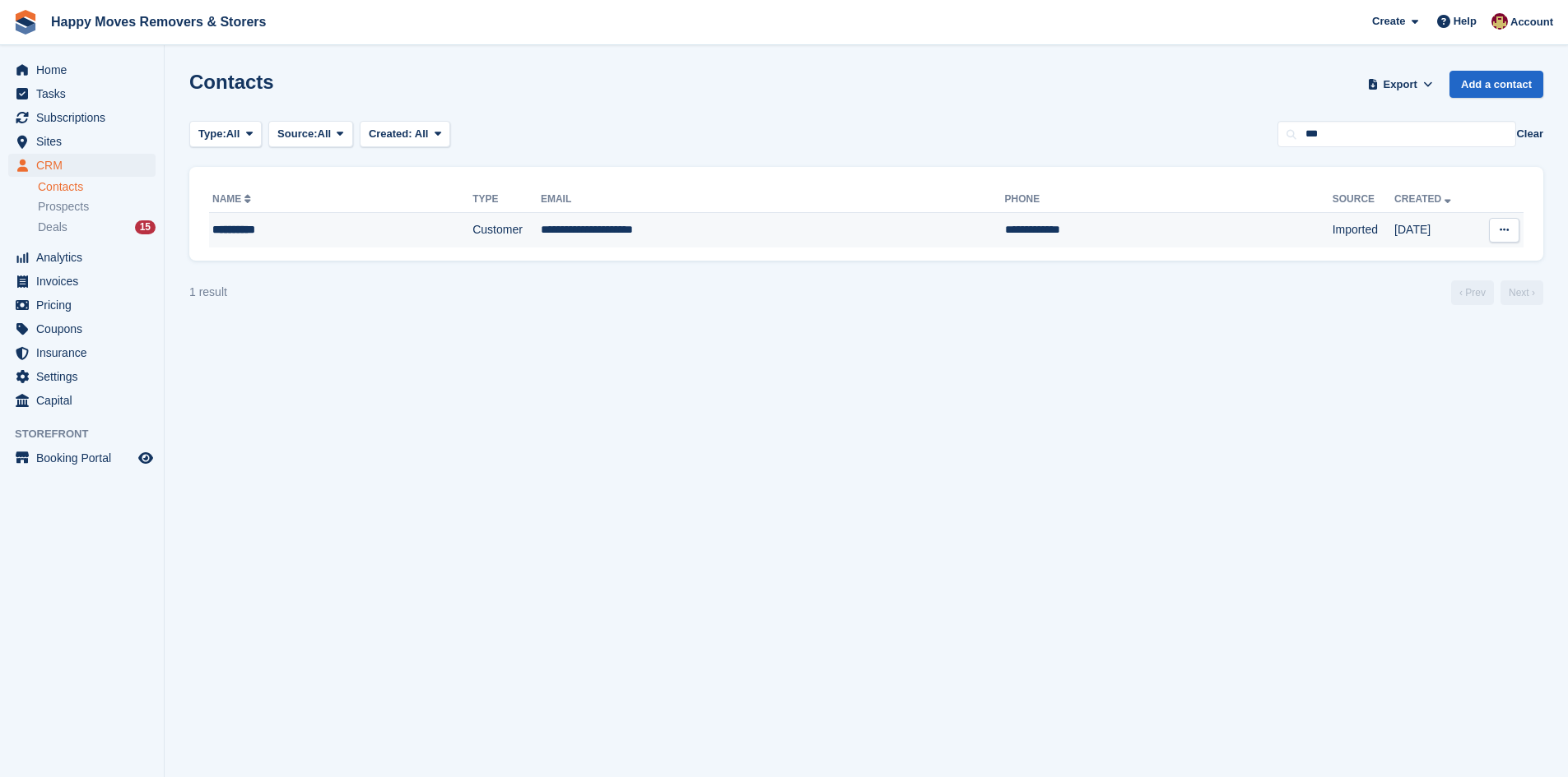
click at [472, 235] on td "Customer" at bounding box center [506, 230] width 68 height 35
